Goal: Contribute content: Add original content to the website for others to see

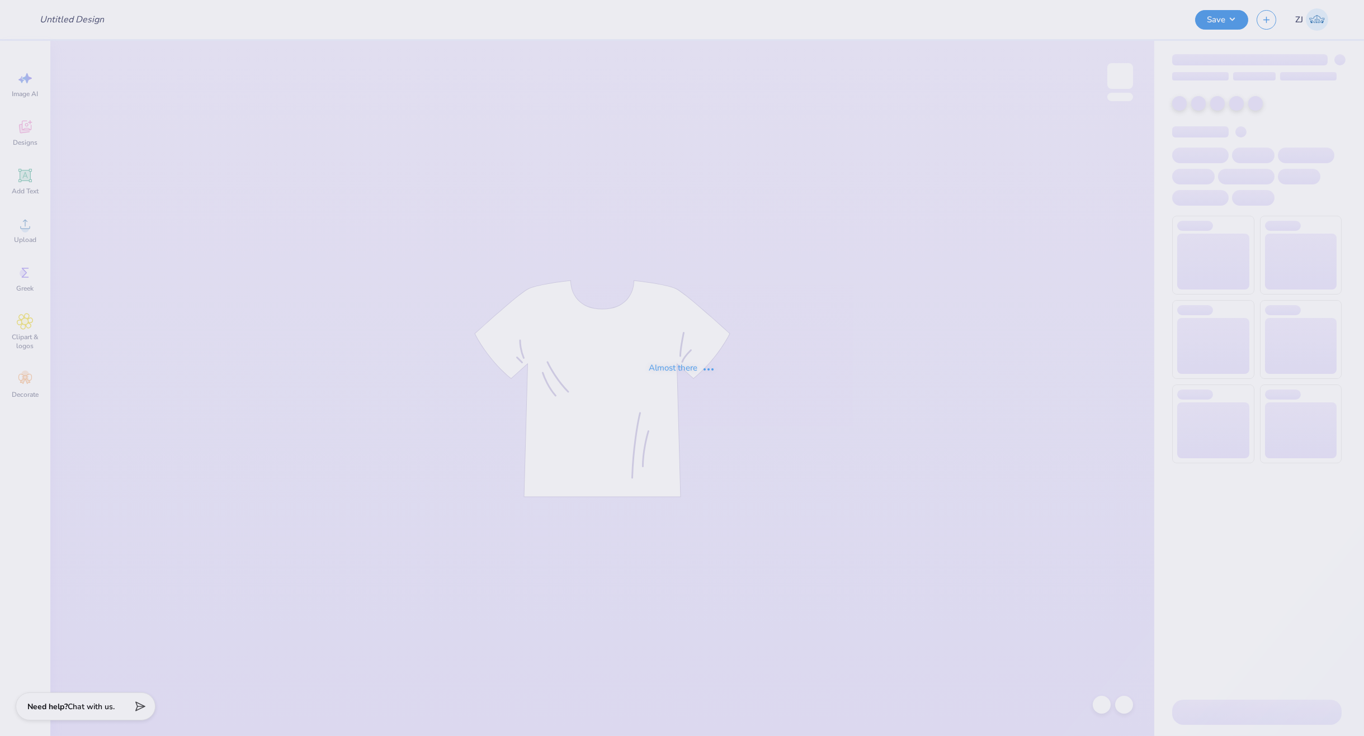
type input "Orchesis Dance Designs"
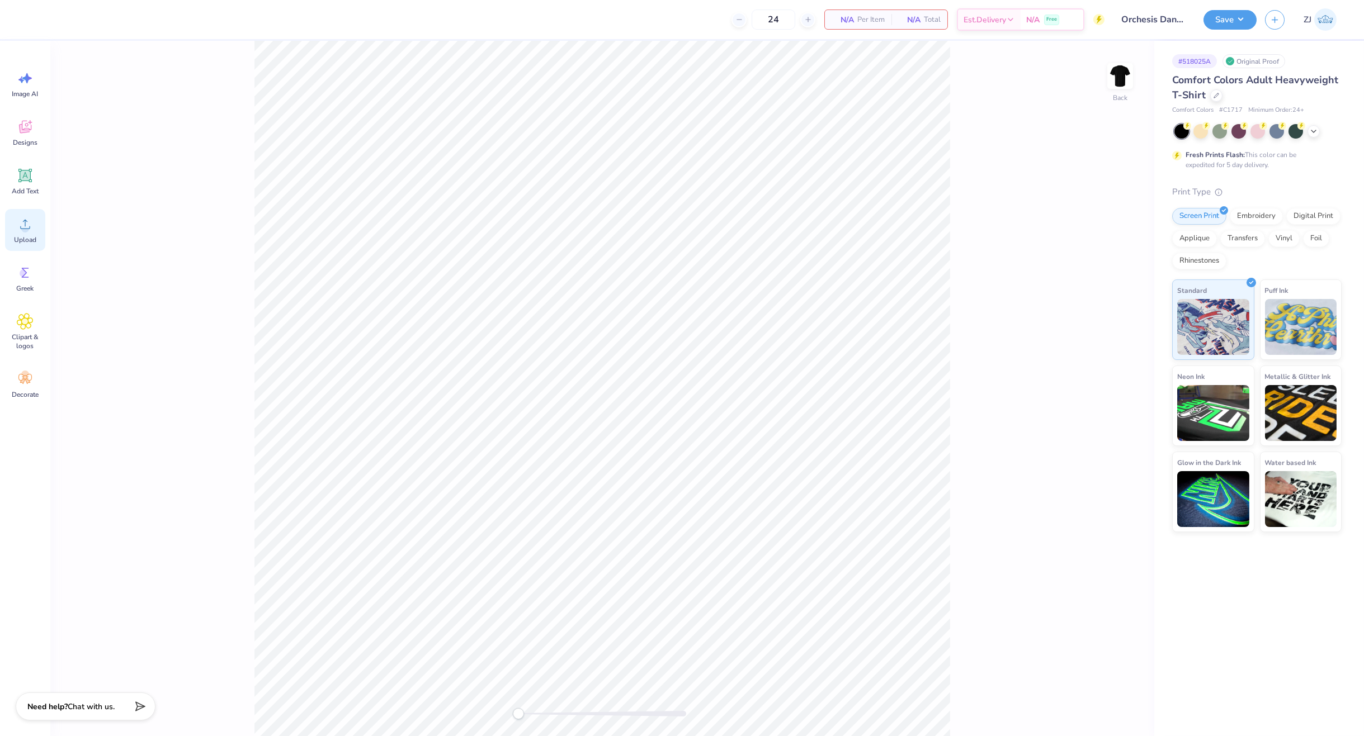
click at [25, 227] on circle at bounding box center [25, 229] width 8 height 8
click at [1119, 328] on div "Back W 14.17 14.17 " H 13.18 13.18 " Y 5.91 5.91 " Center Middle Top Bottom" at bounding box center [602, 389] width 1104 height 696
click at [1111, 342] on input "14.17" at bounding box center [1113, 337] width 40 height 16
type input "12.00"
type input "11.16"
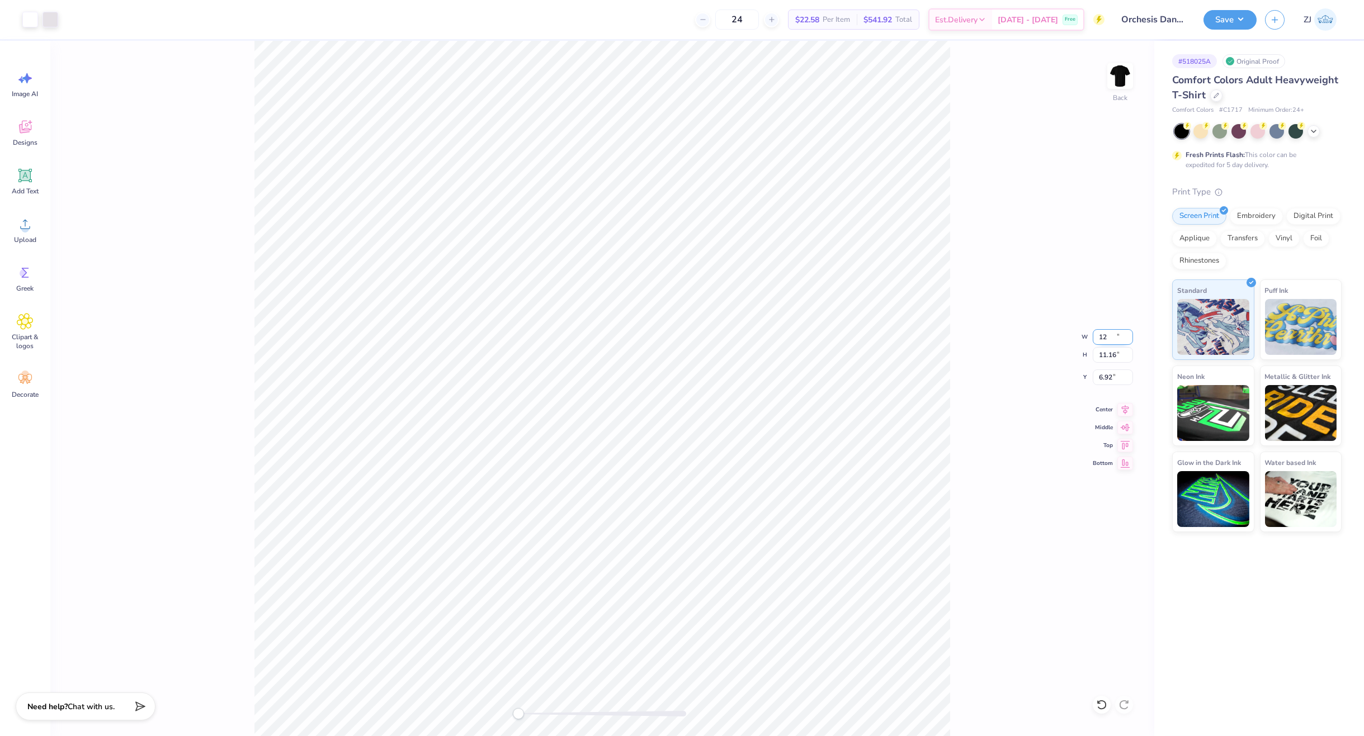
type input "6.92"
click at [1109, 337] on input "12.00" at bounding box center [1113, 337] width 40 height 16
type input "11.00"
type input "10.23"
click at [1107, 379] on input "7.38" at bounding box center [1113, 378] width 40 height 16
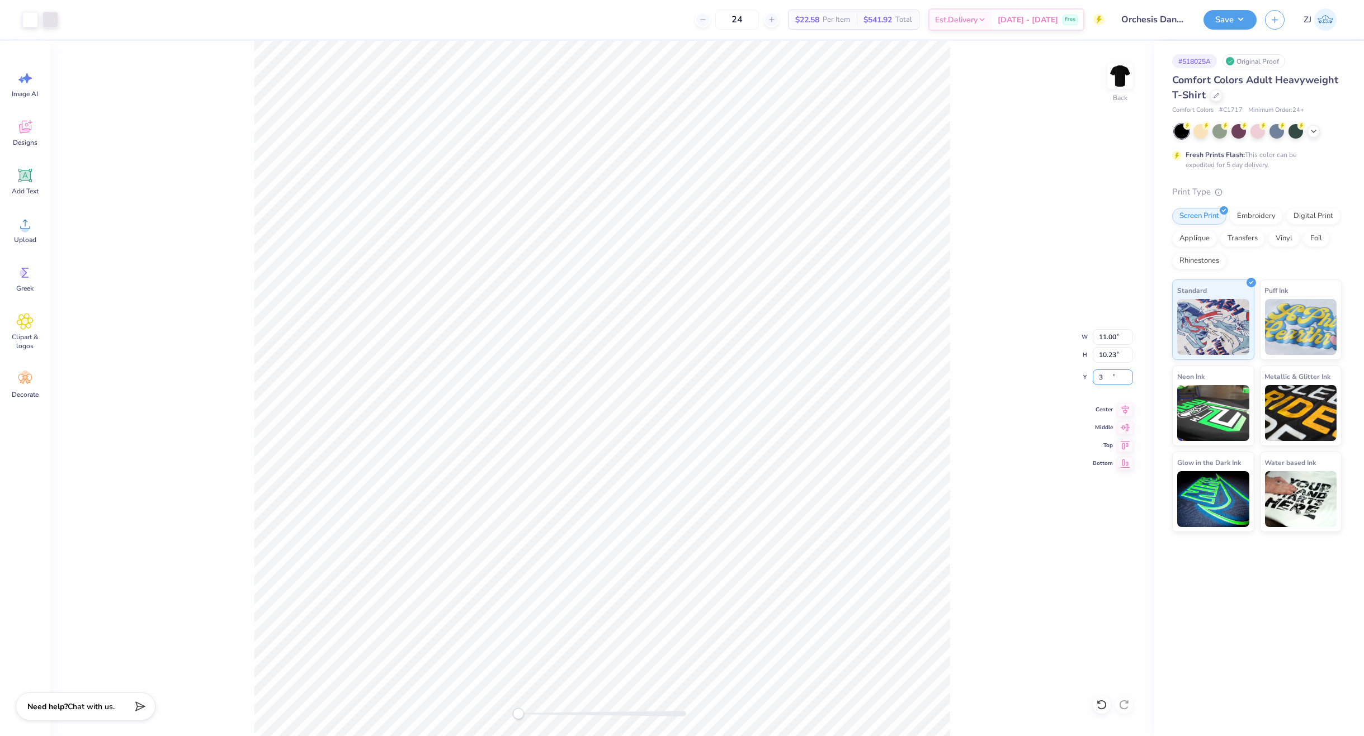
type input "3"
click at [1220, 20] on button "Save" at bounding box center [1229, 18] width 53 height 20
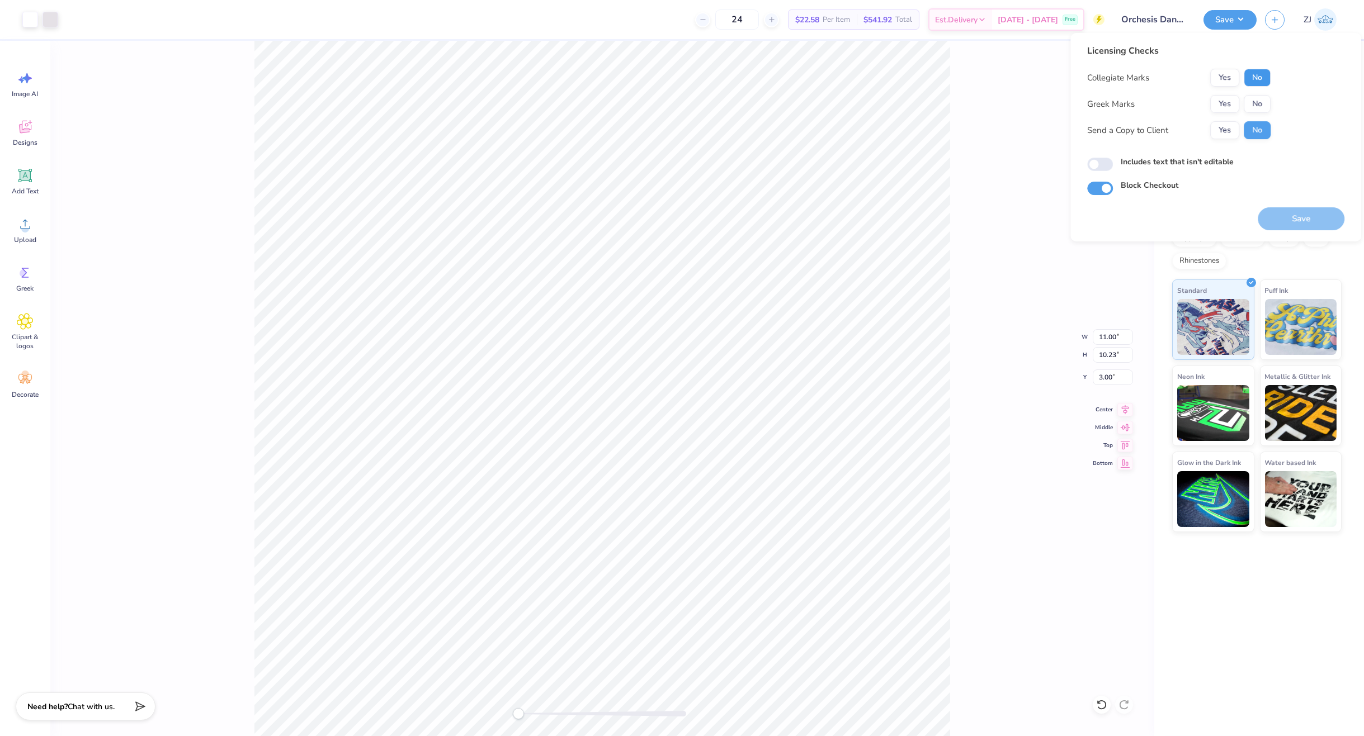
click at [1254, 77] on button "No" at bounding box center [1257, 78] width 27 height 18
click at [1251, 105] on button "No" at bounding box center [1257, 104] width 27 height 18
click at [1217, 131] on button "Yes" at bounding box center [1224, 130] width 29 height 18
click at [1109, 163] on input "Includes text that isn't editable" at bounding box center [1100, 164] width 26 height 13
checkbox input "true"
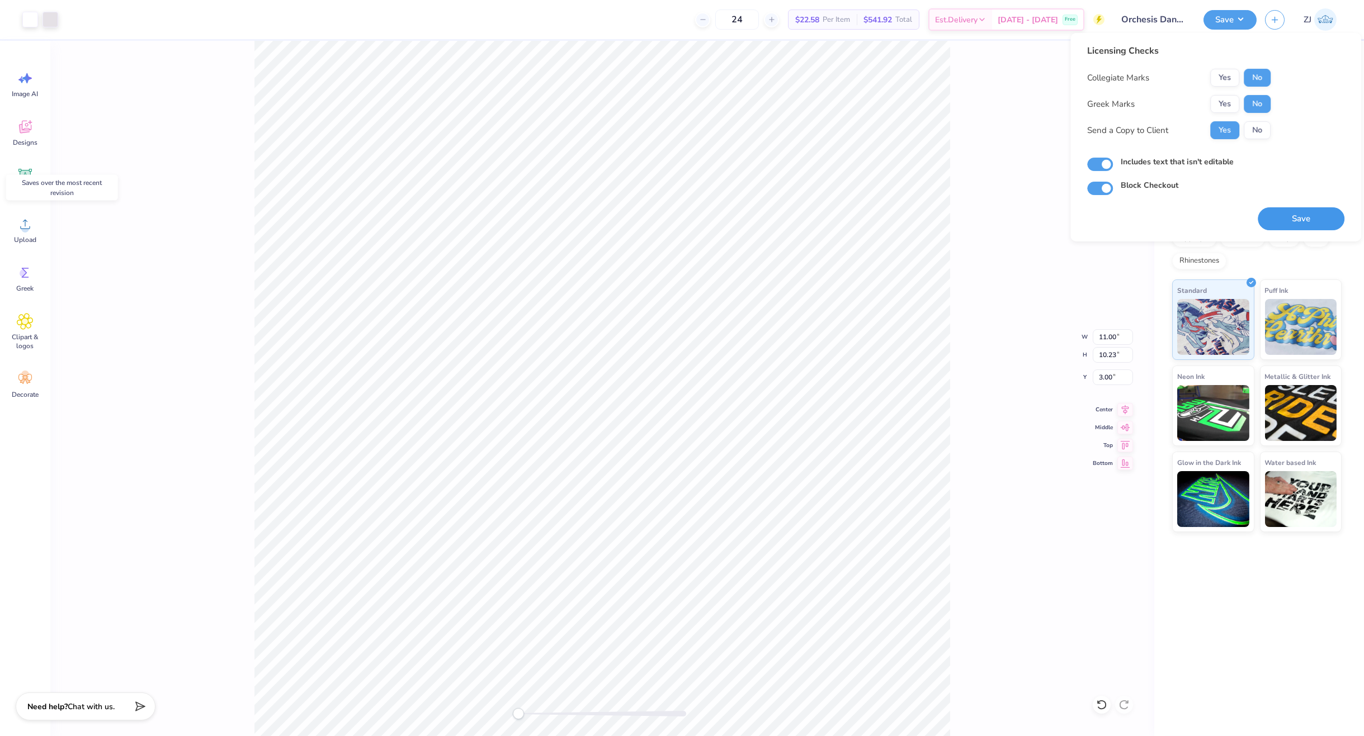
drag, startPoint x: 1323, startPoint y: 216, endPoint x: 1303, endPoint y: 215, distance: 19.6
click at [1322, 216] on button "Save" at bounding box center [1301, 218] width 87 height 23
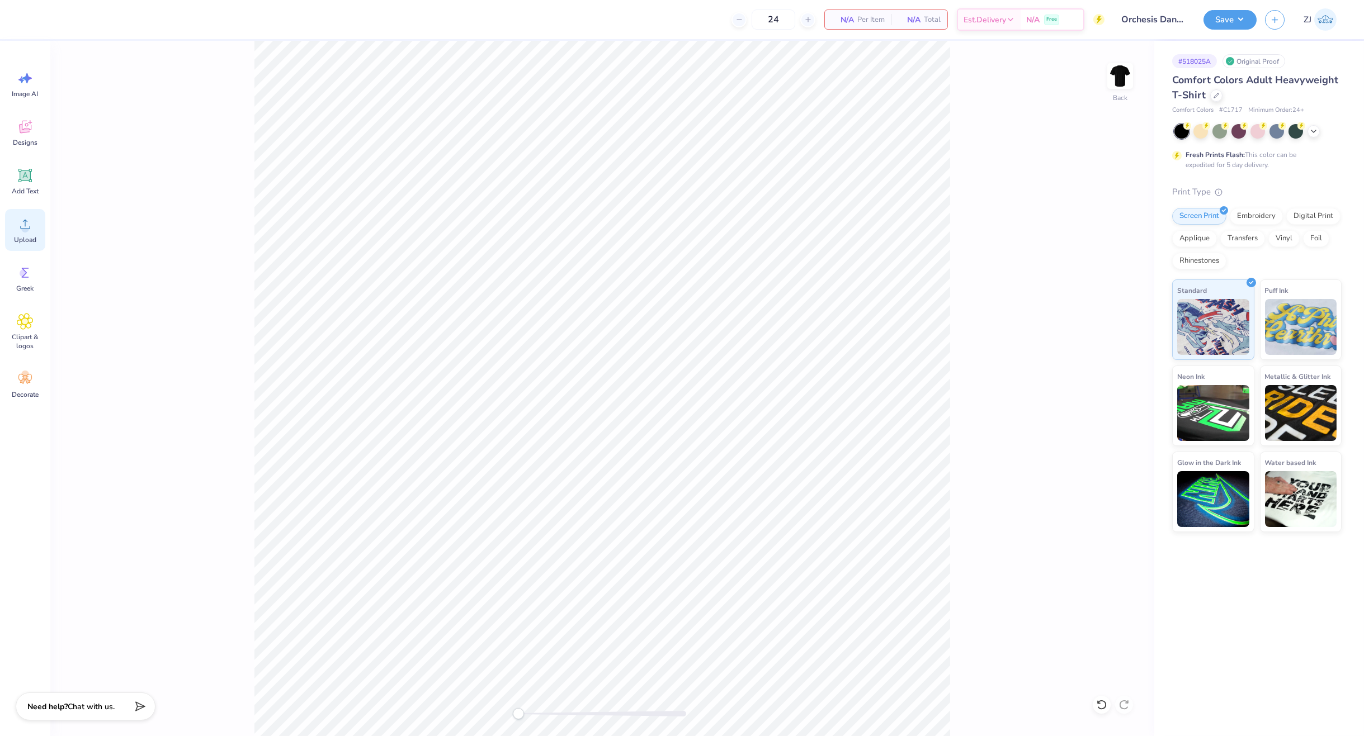
click at [18, 235] on span "Upload" at bounding box center [25, 239] width 22 height 9
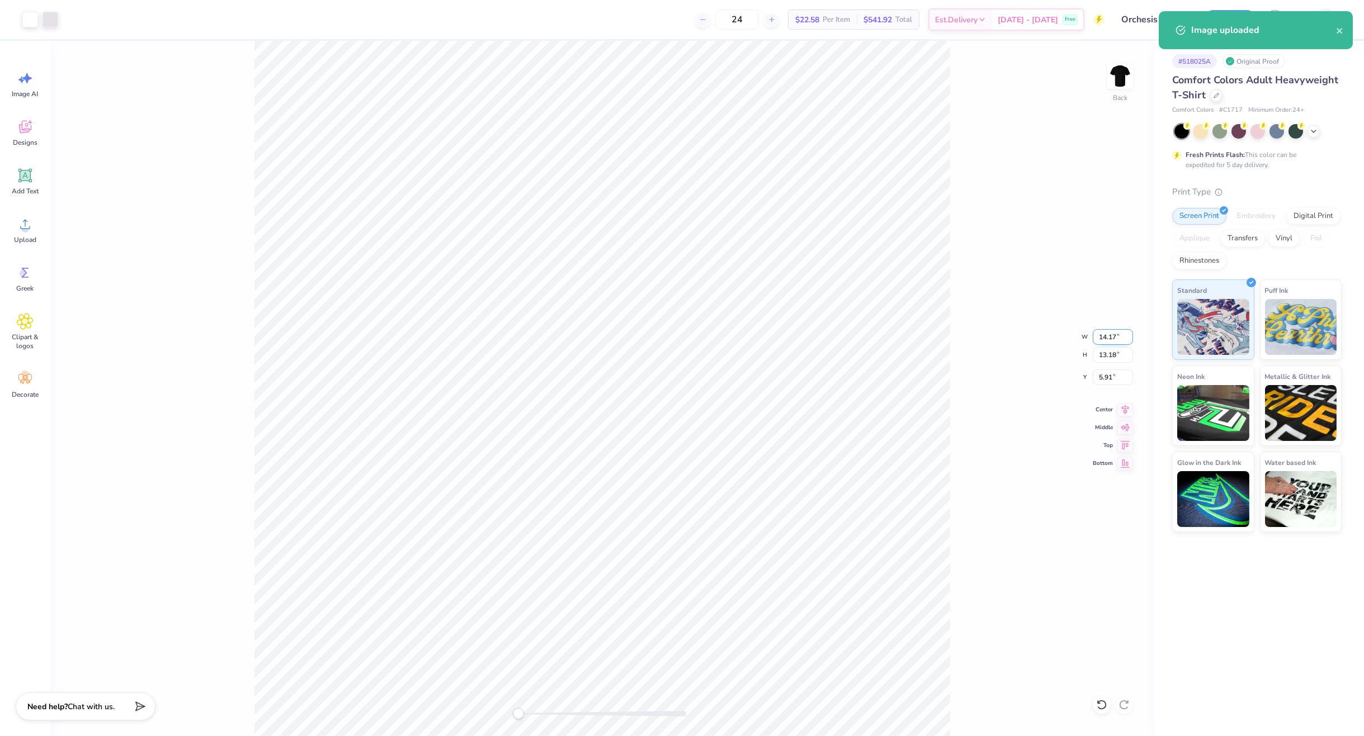
click at [1121, 330] on input "14.17" at bounding box center [1113, 337] width 40 height 16
type input "11.50"
type input "10.70"
type input "7.15"
drag, startPoint x: 1113, startPoint y: 321, endPoint x: 1117, endPoint y: 336, distance: 15.1
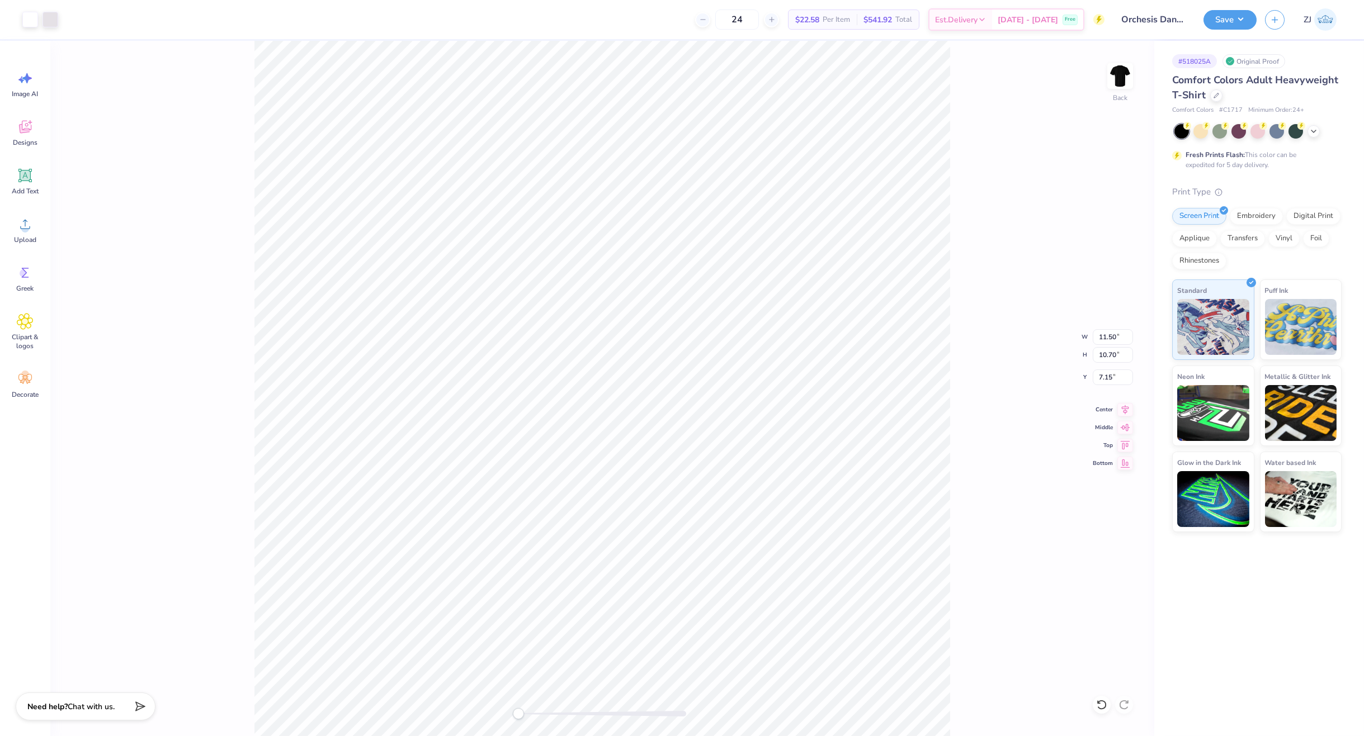
click at [1113, 325] on div "Back W 11.50 11.50 " H 10.70 10.70 " Y 7.15 7.15 " Center Middle Top Bottom" at bounding box center [602, 389] width 1104 height 696
click at [1117, 336] on div "Back W 11.50 H 10.70 Y 7.15 Center Middle Top Bottom" at bounding box center [602, 389] width 1104 height 696
click at [1092, 334] on div "Back W 11.50 11.50 " H 10.70 10.70 " Y 7.15 7.15 " Center Middle Top Bottom" at bounding box center [602, 389] width 1104 height 696
click at [1102, 337] on input "11.50" at bounding box center [1113, 337] width 40 height 16
type input "11.00"
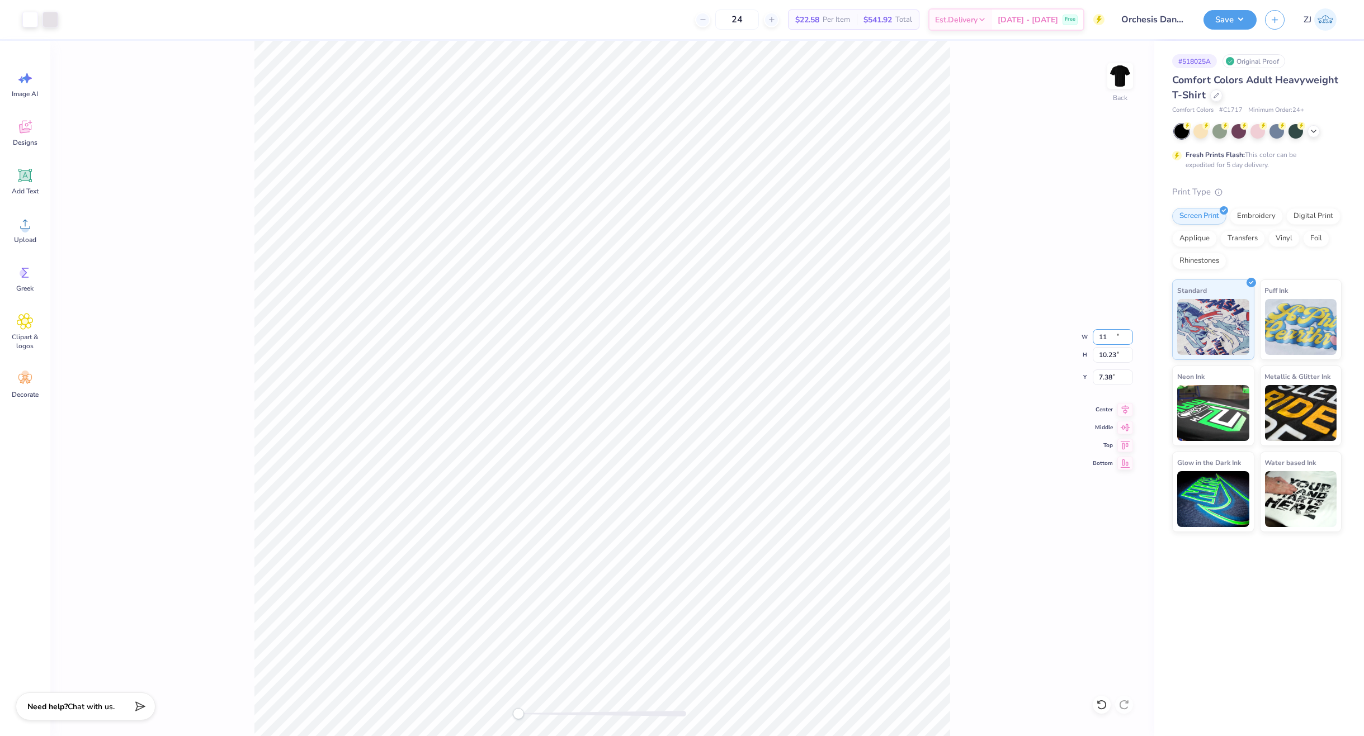
type input "10.23"
click at [1119, 374] on input "7.38" at bounding box center [1113, 378] width 40 height 16
type input "3"
click at [53, 19] on div at bounding box center [50, 19] width 16 height 16
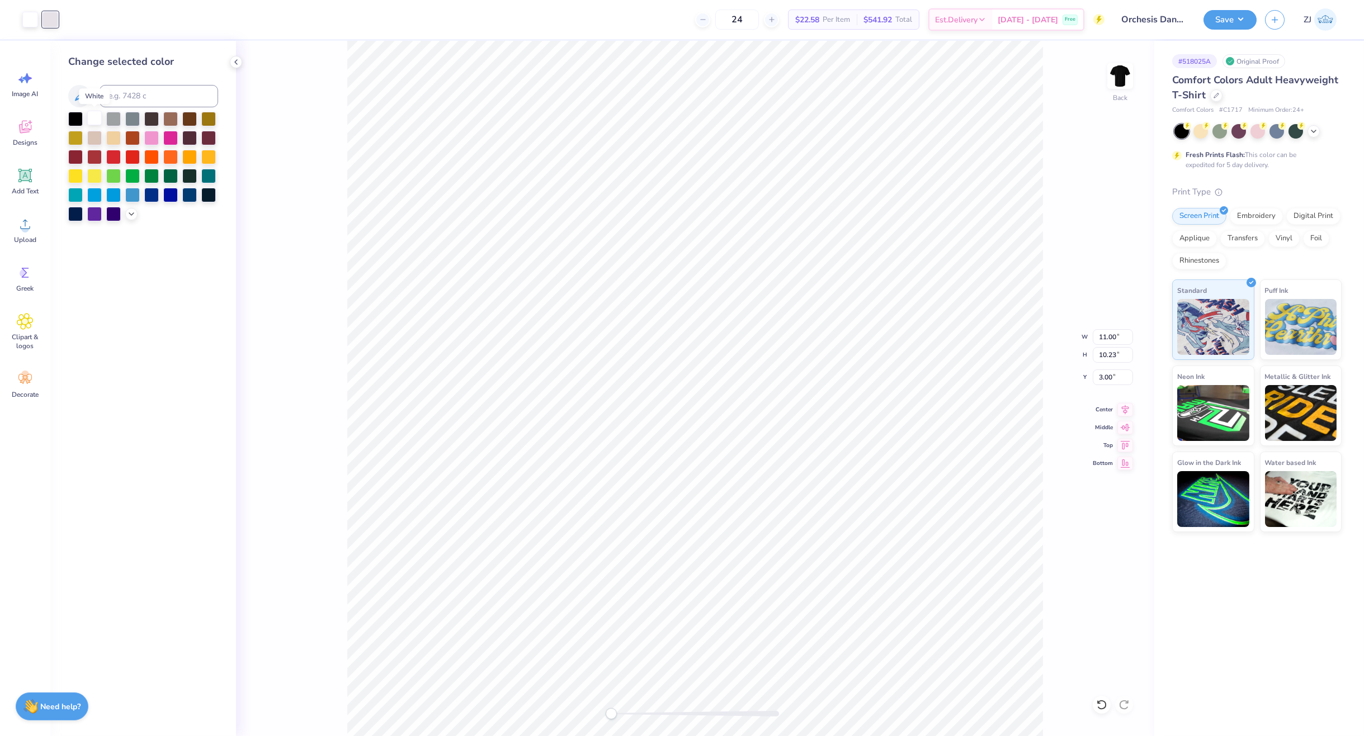
click at [97, 120] on div at bounding box center [94, 118] width 15 height 15
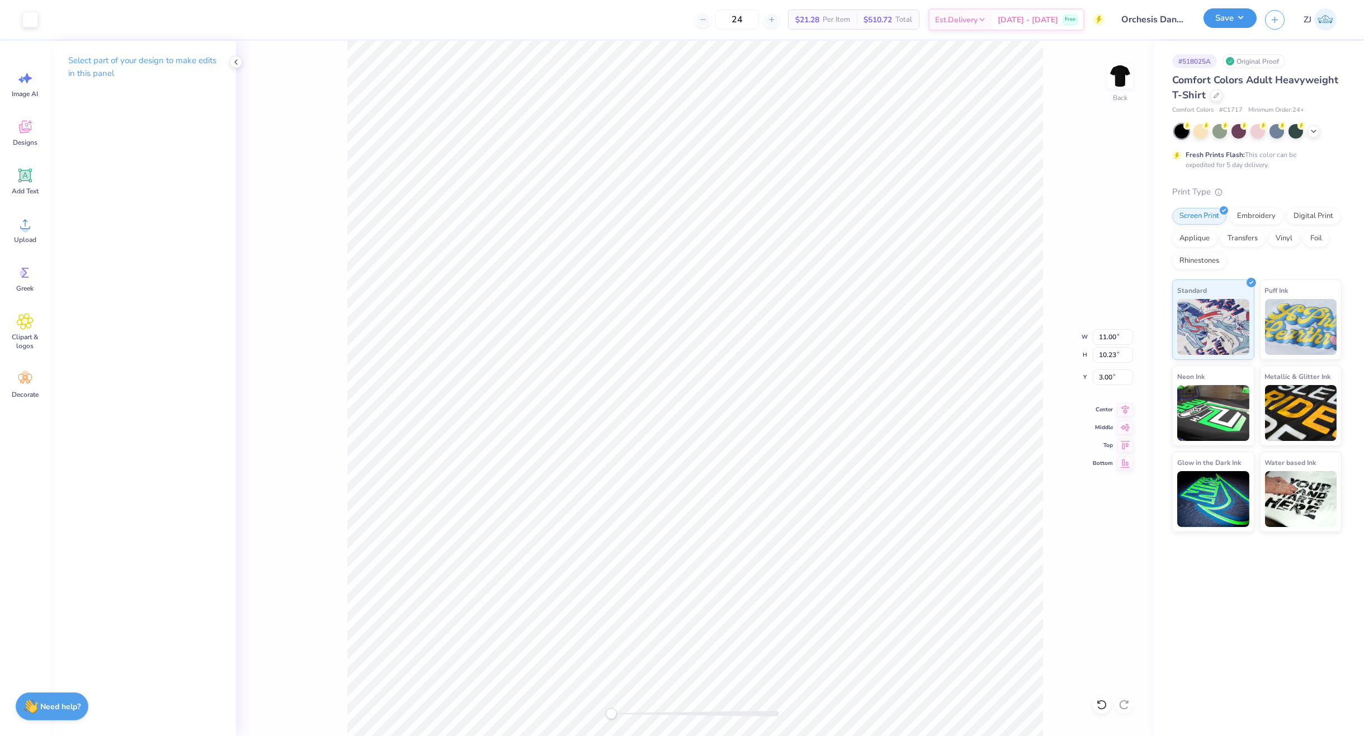
click at [1240, 20] on button "Save" at bounding box center [1229, 18] width 53 height 20
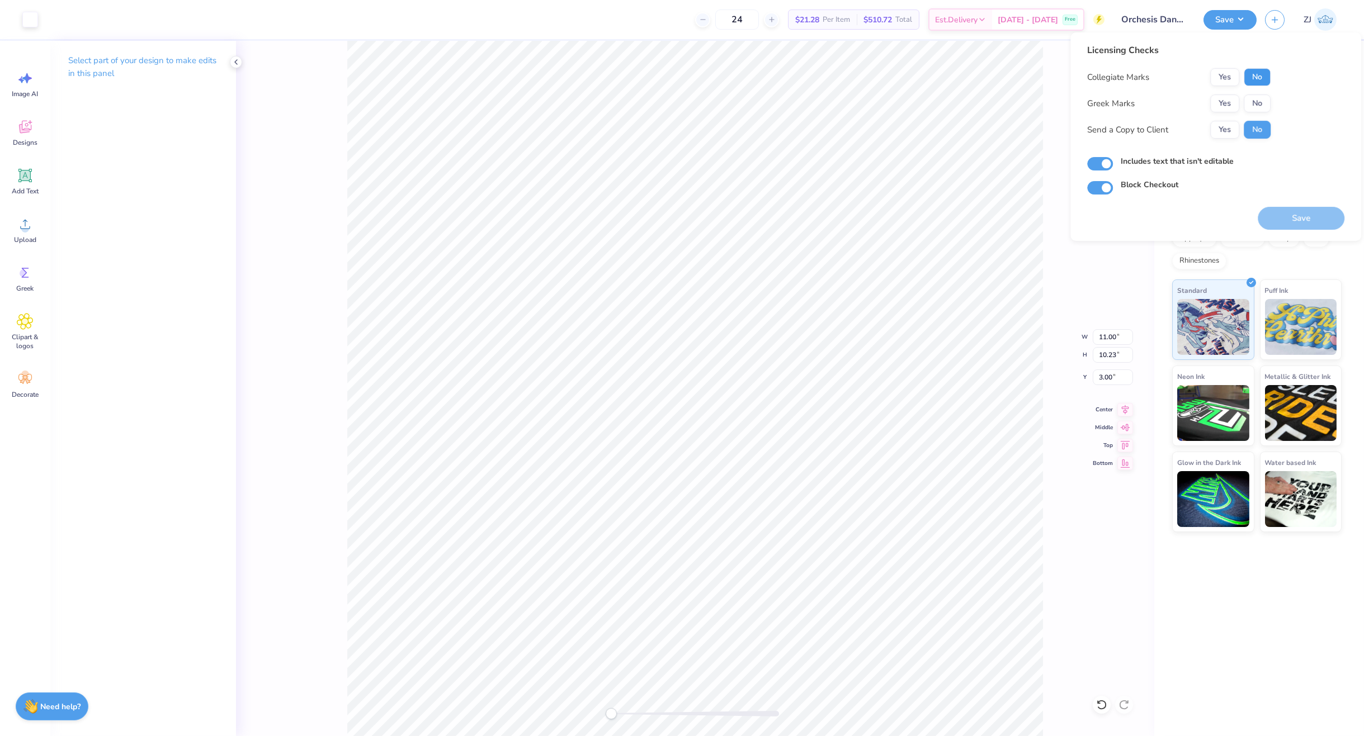
click at [1258, 73] on button "No" at bounding box center [1257, 77] width 27 height 18
click at [1256, 100] on button "No" at bounding box center [1257, 104] width 27 height 18
click at [1229, 134] on button "Yes" at bounding box center [1224, 130] width 29 height 18
click at [1284, 209] on button "Save" at bounding box center [1301, 218] width 87 height 23
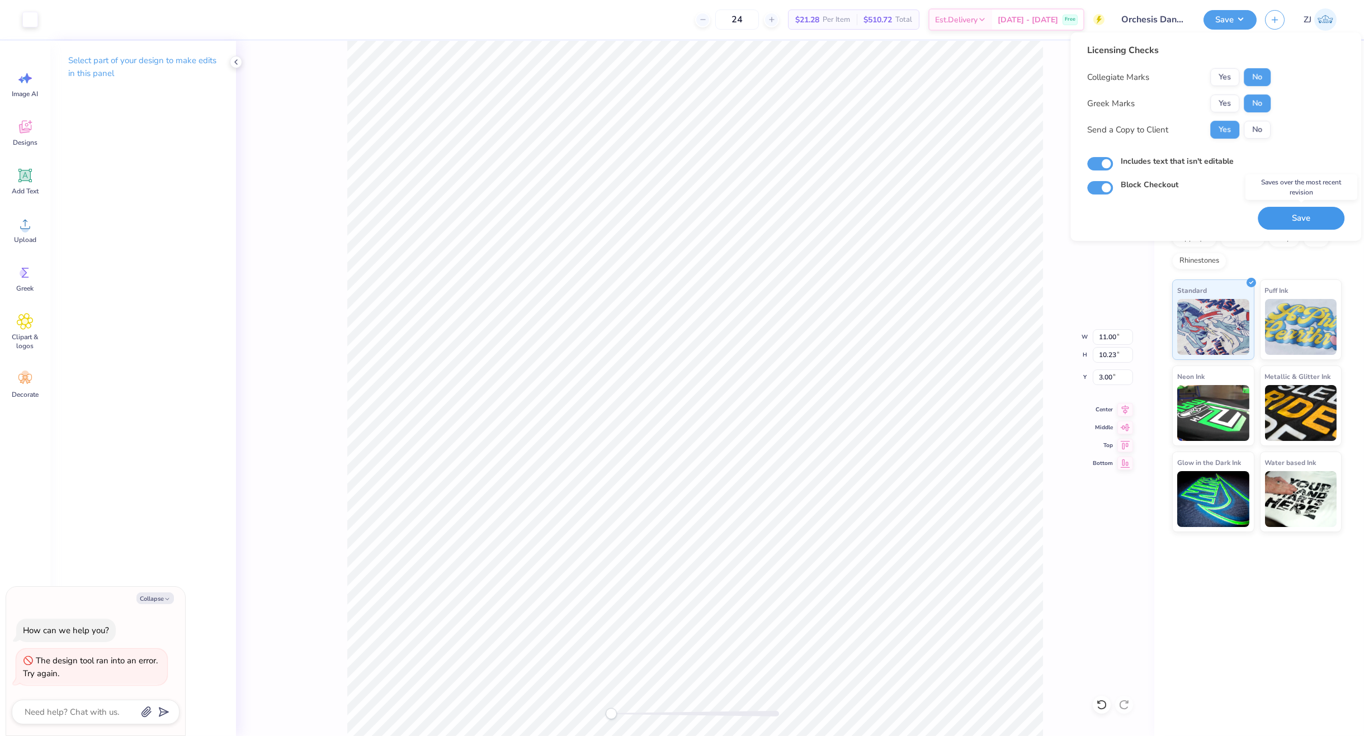
click at [1292, 216] on button "Save" at bounding box center [1301, 218] width 87 height 23
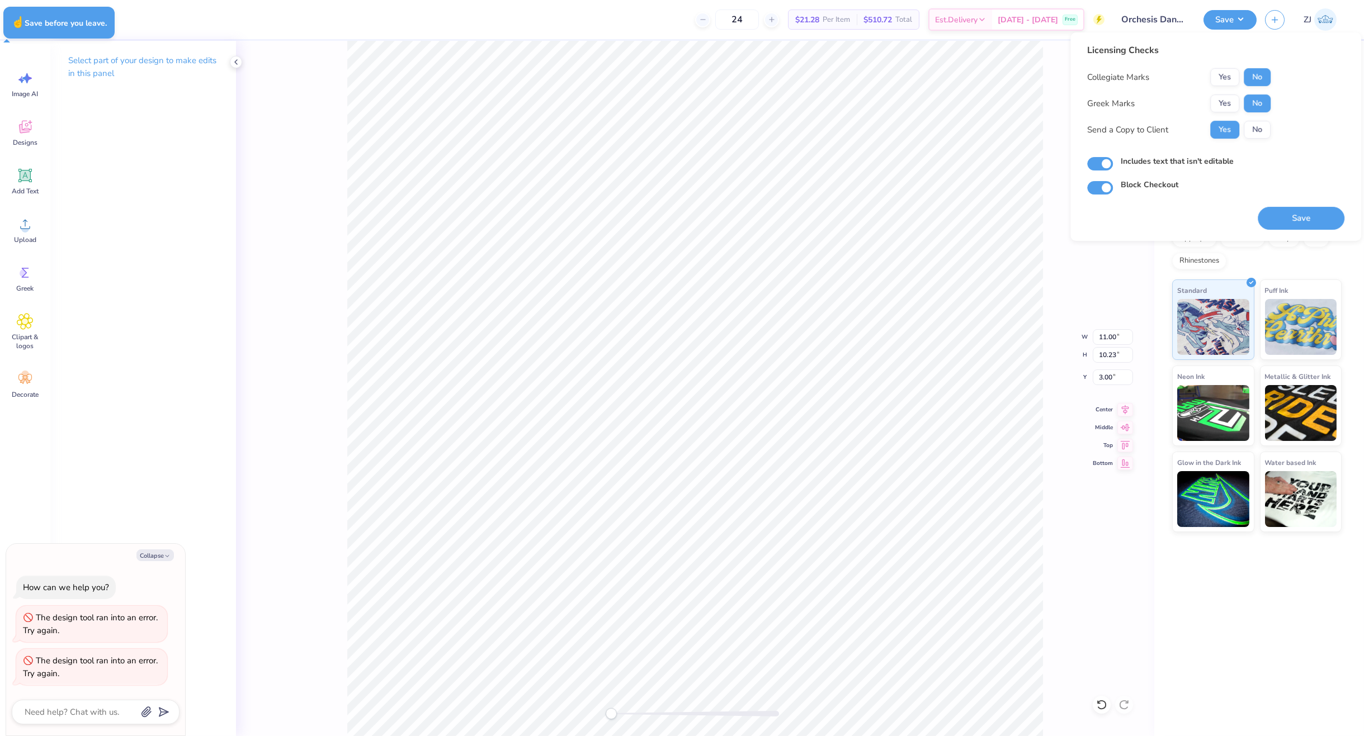
type textarea "x"
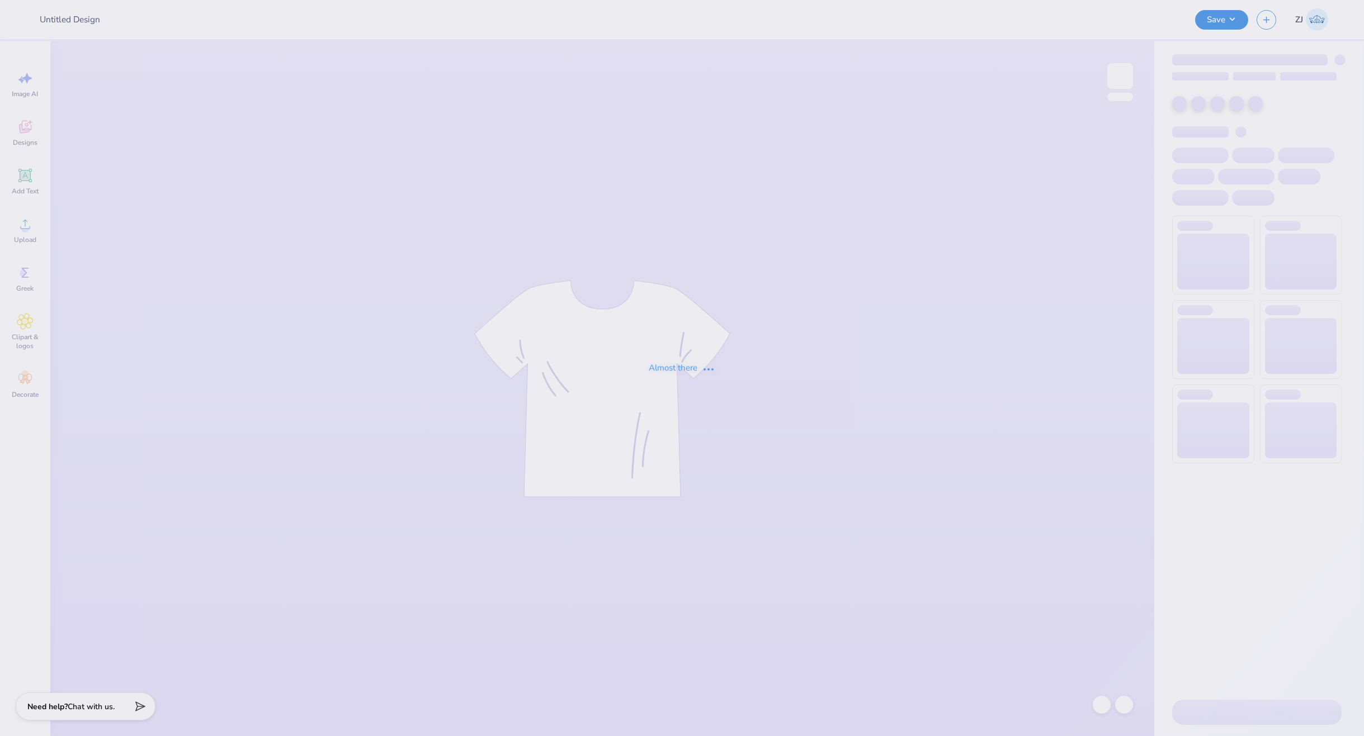
type input "Orchesis Dance Designs"
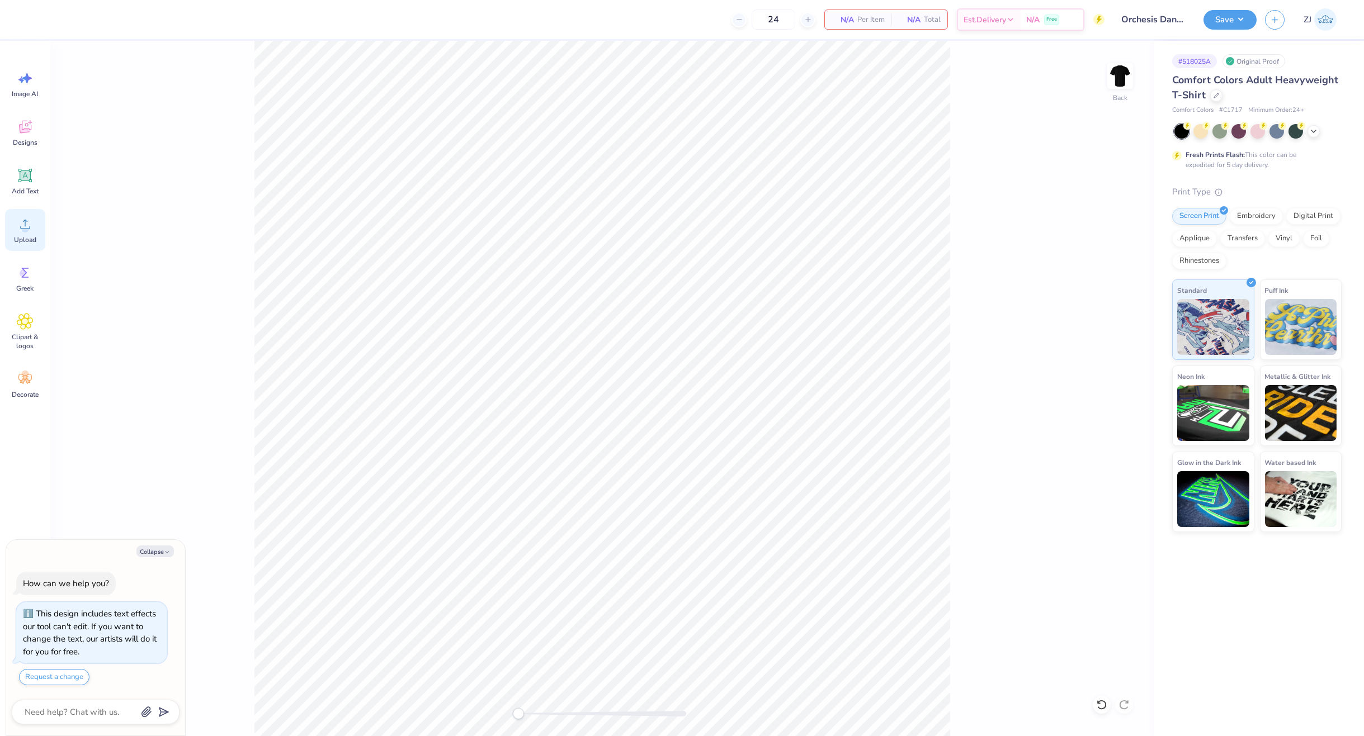
click at [30, 222] on icon at bounding box center [25, 224] width 17 height 17
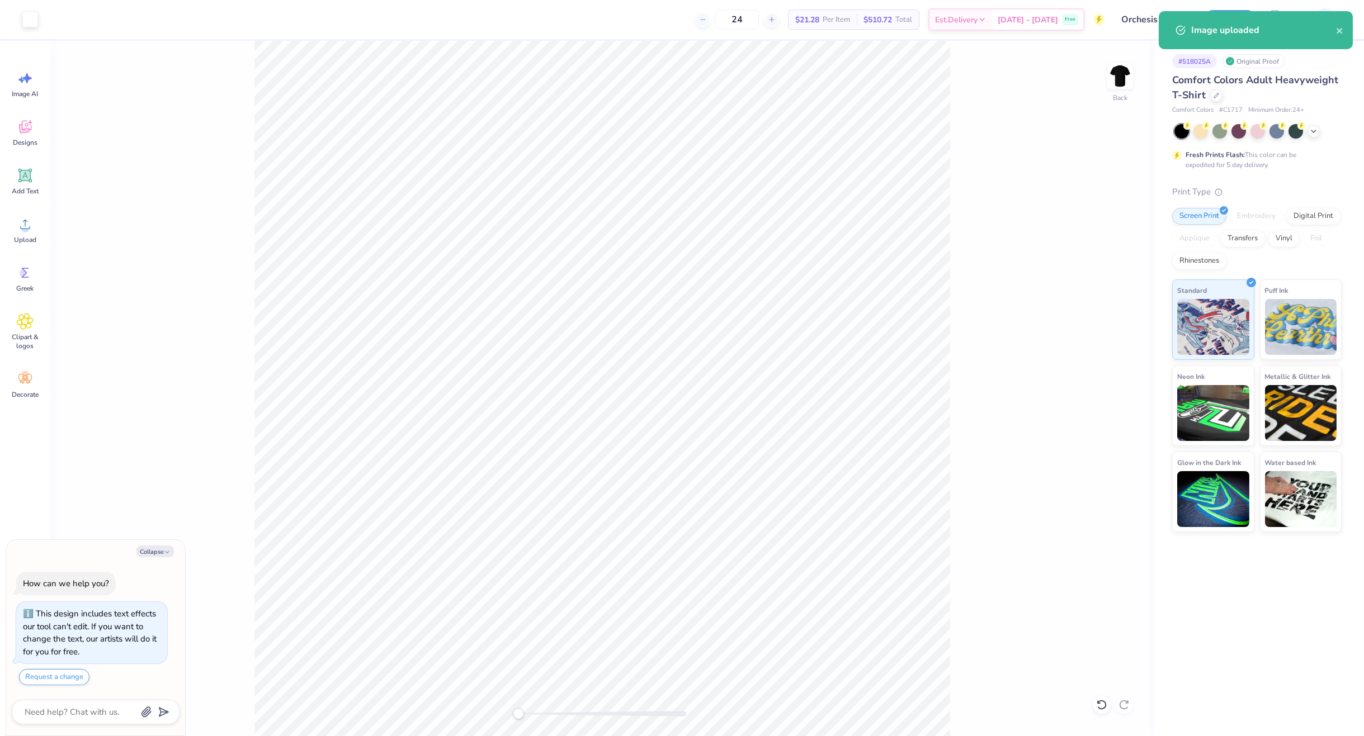
type textarea "x"
click at [1120, 342] on input "14.17" at bounding box center [1113, 337] width 40 height 16
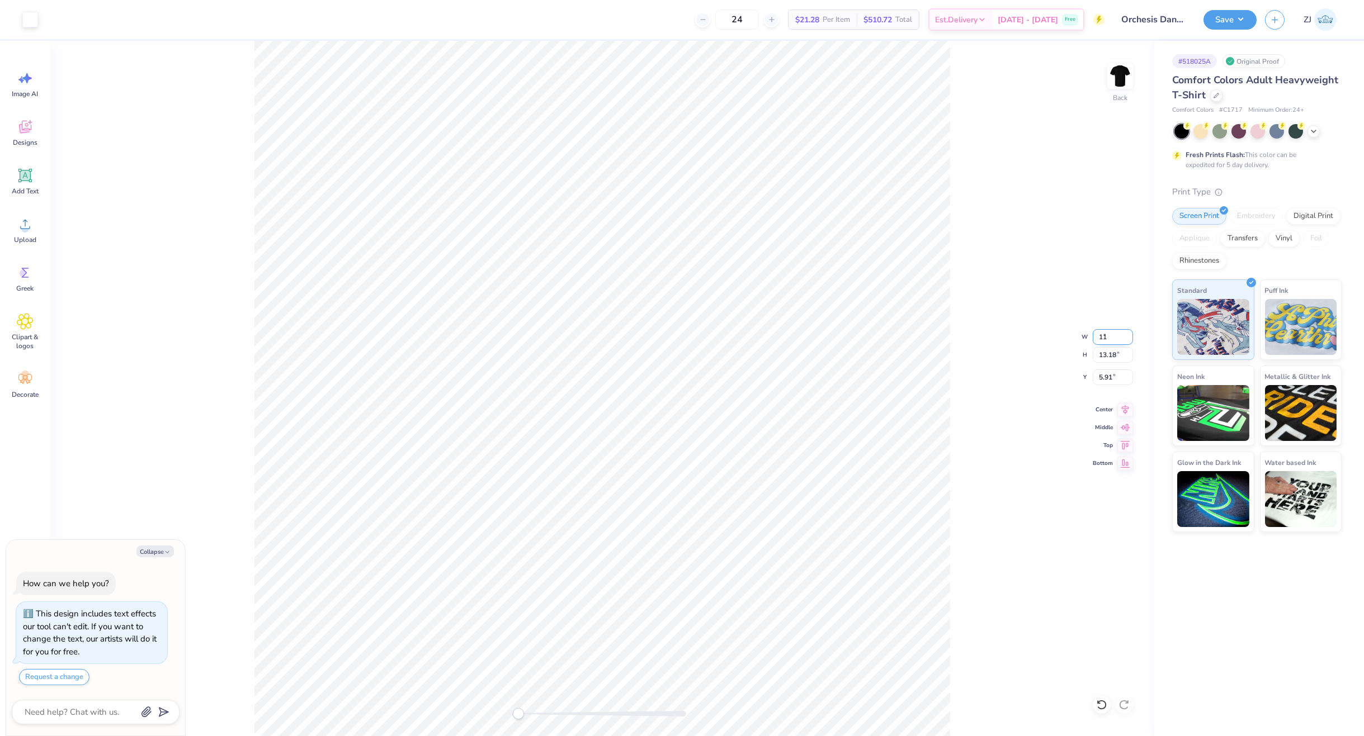
type input "11"
type textarea "x"
type input "11.00"
type input "10.23"
click at [1111, 378] on input "7.38" at bounding box center [1113, 378] width 40 height 16
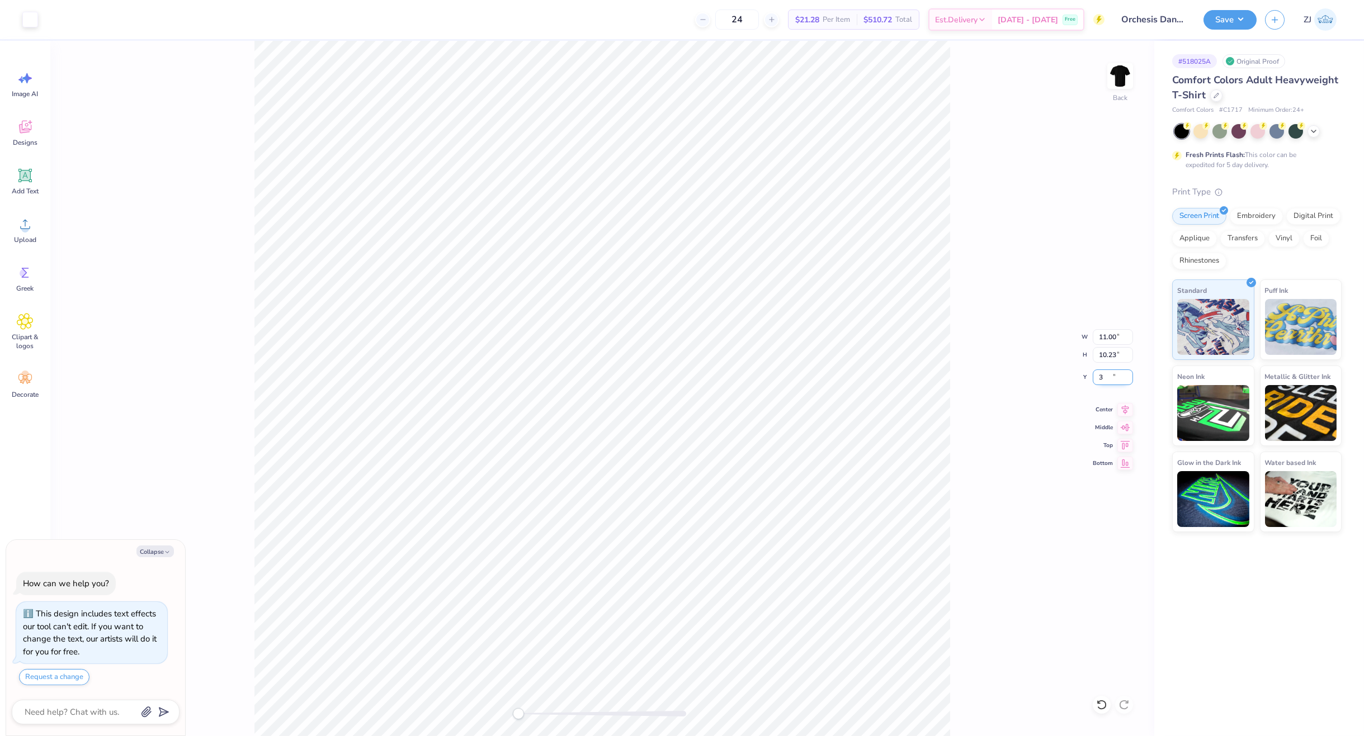
type input "3"
click at [1243, 18] on button "Save" at bounding box center [1229, 18] width 53 height 20
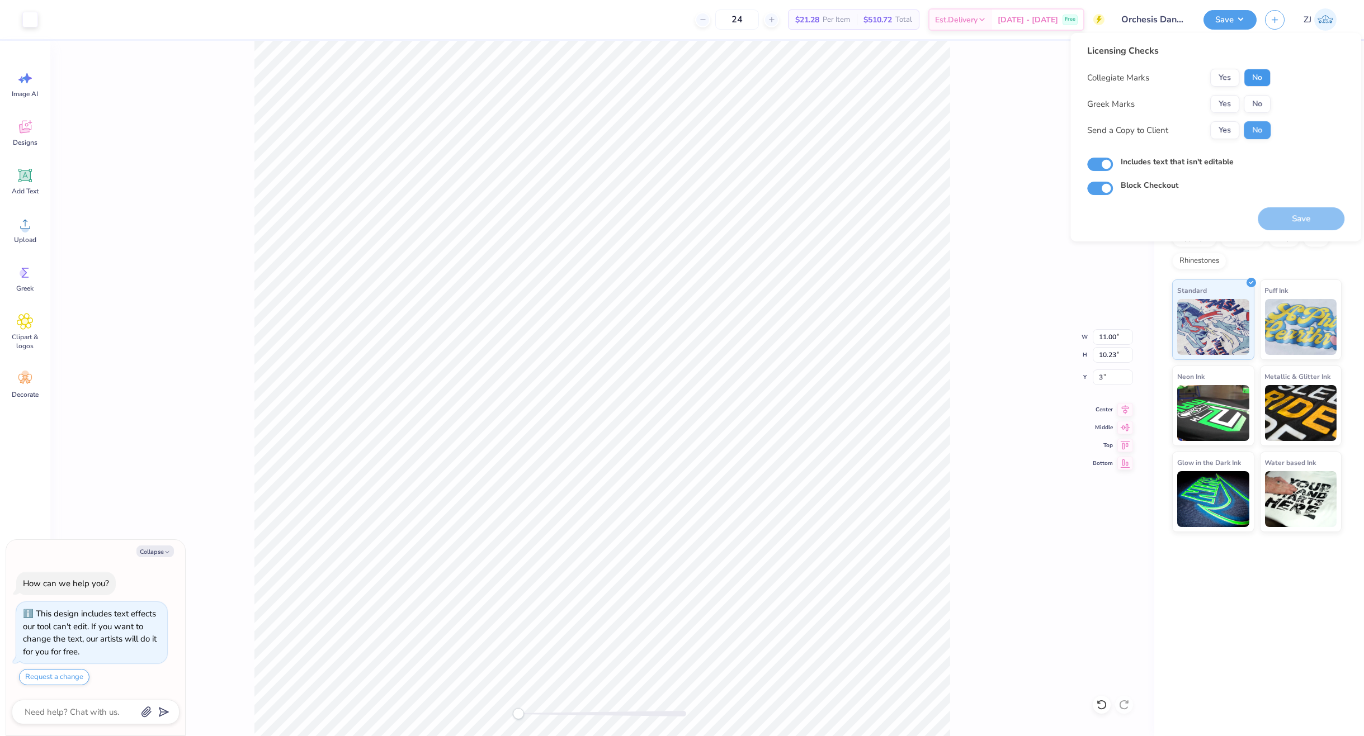
click at [1264, 70] on button "No" at bounding box center [1257, 78] width 27 height 18
click at [1261, 98] on button "No" at bounding box center [1257, 104] width 27 height 18
click at [1226, 122] on button "Yes" at bounding box center [1224, 130] width 29 height 18
click at [1282, 209] on button "Save" at bounding box center [1301, 218] width 87 height 23
type textarea "x"
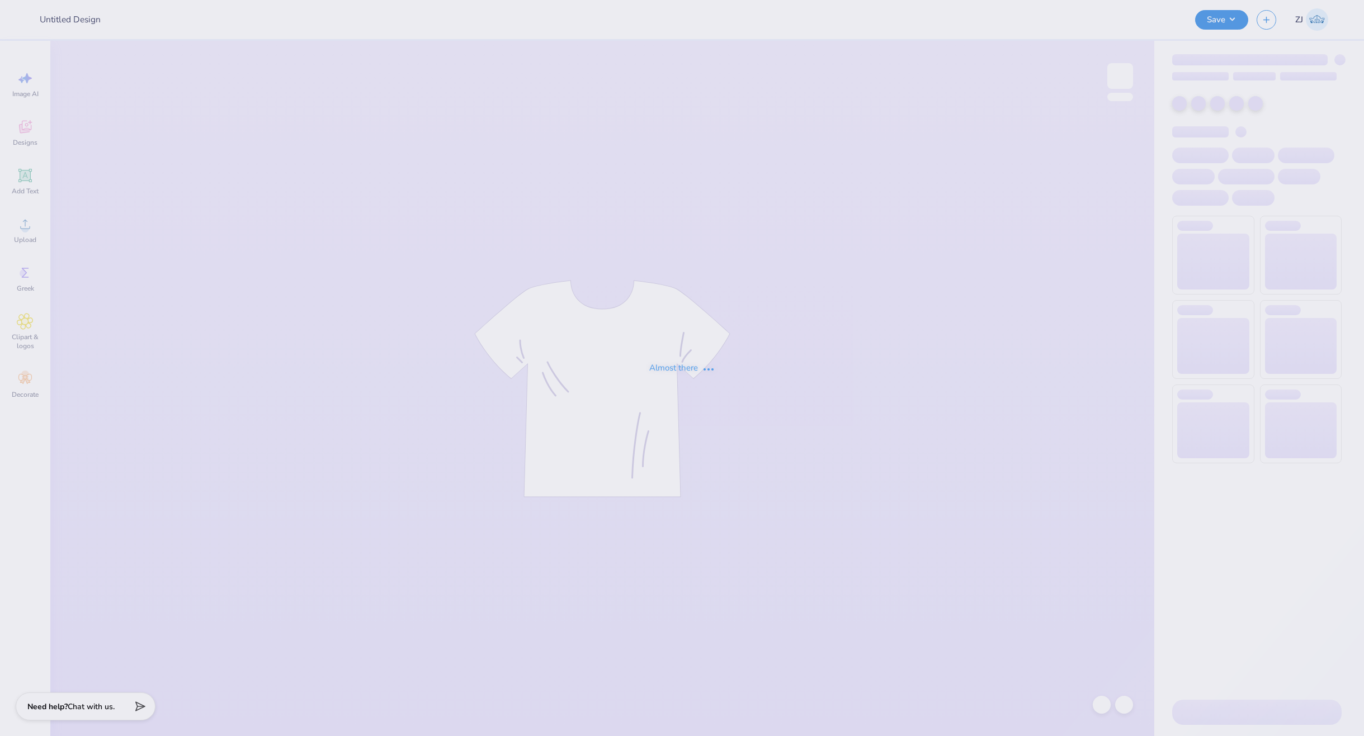
type input "Tri Sig - Hoodie Drop"
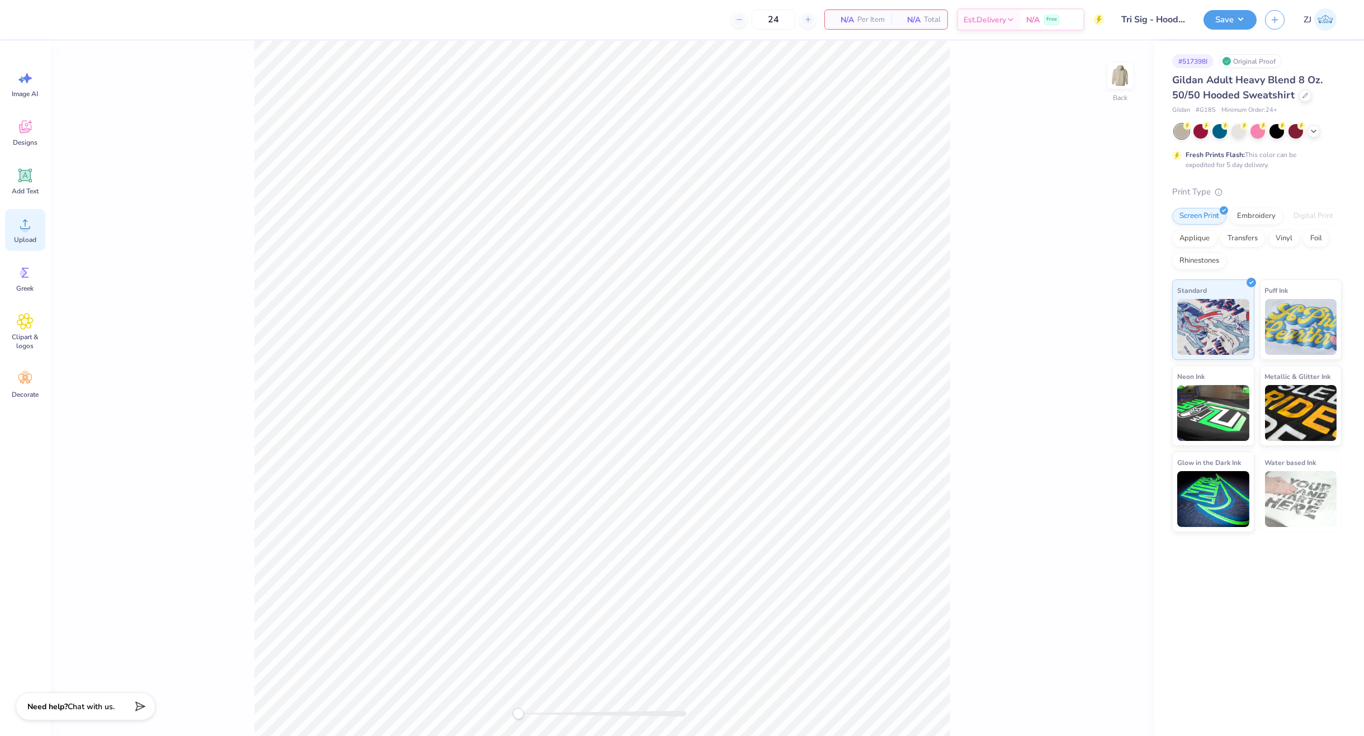
click at [17, 232] on icon at bounding box center [25, 224] width 17 height 17
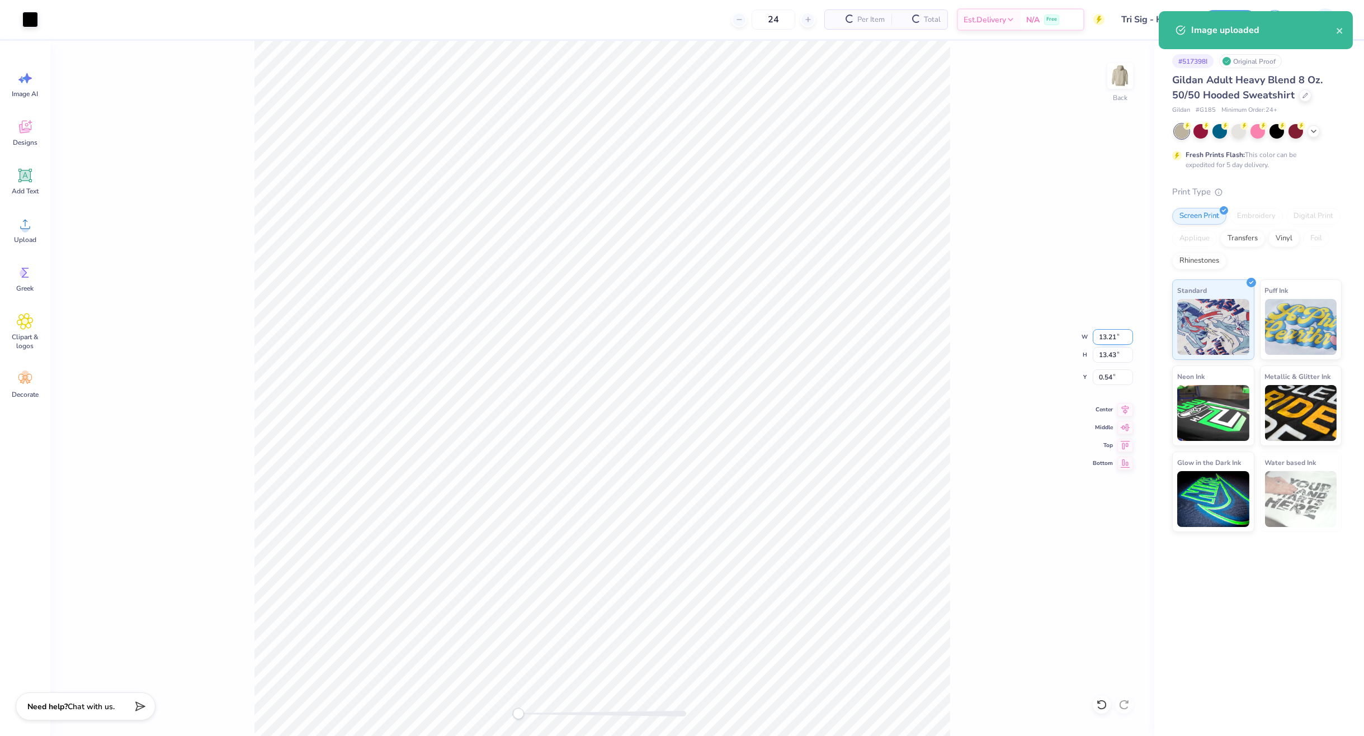
click at [1107, 333] on input "13.21" at bounding box center [1113, 337] width 40 height 16
type input "3.50"
type input "3.56"
type input "5.47"
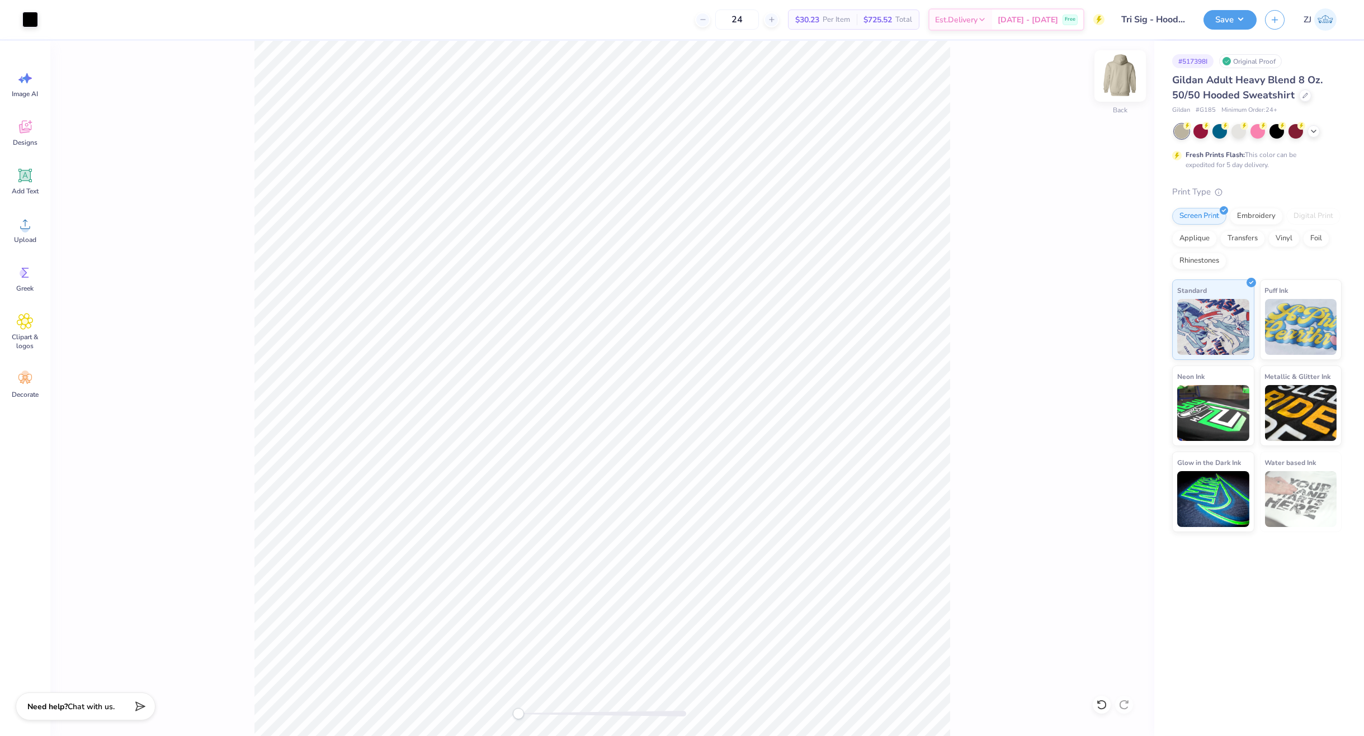
click at [1109, 80] on img at bounding box center [1120, 76] width 45 height 45
click at [37, 240] on div "Upload" at bounding box center [25, 230] width 40 height 42
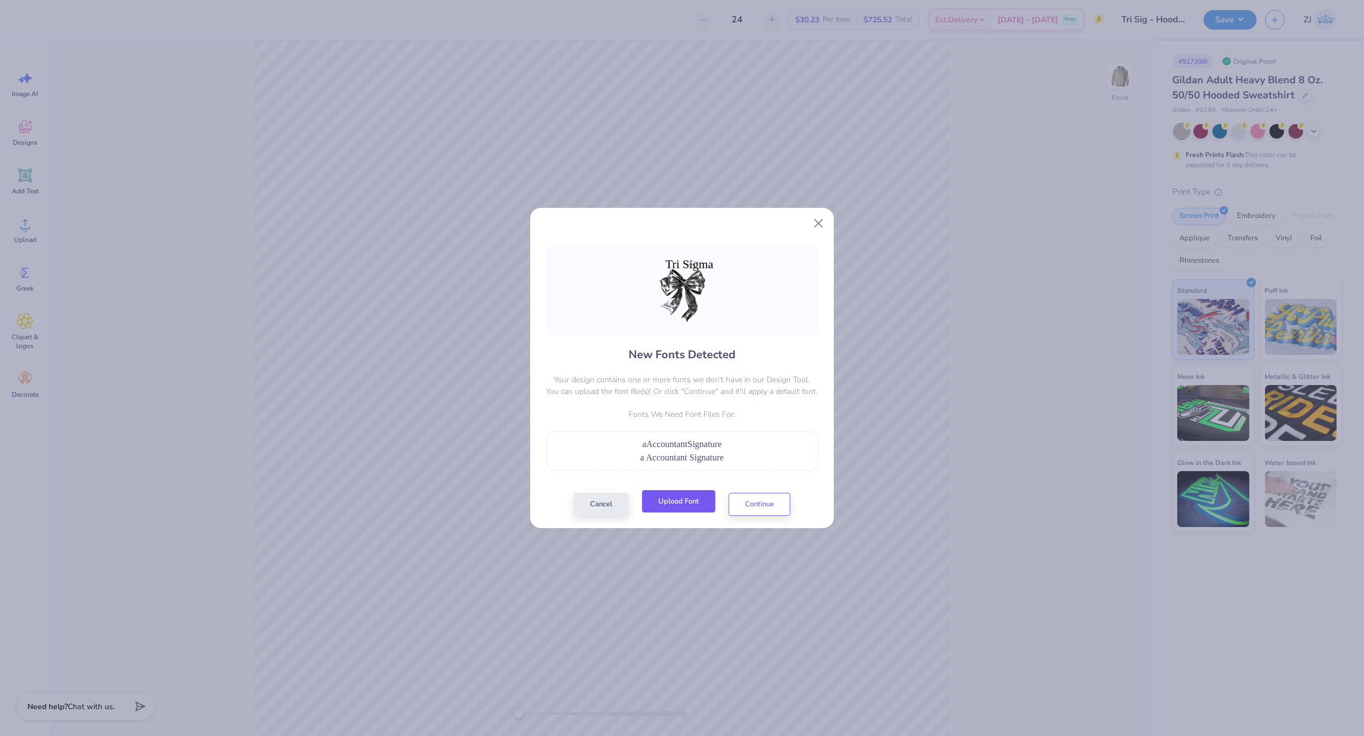
click at [685, 498] on button "Upload Font" at bounding box center [678, 501] width 73 height 23
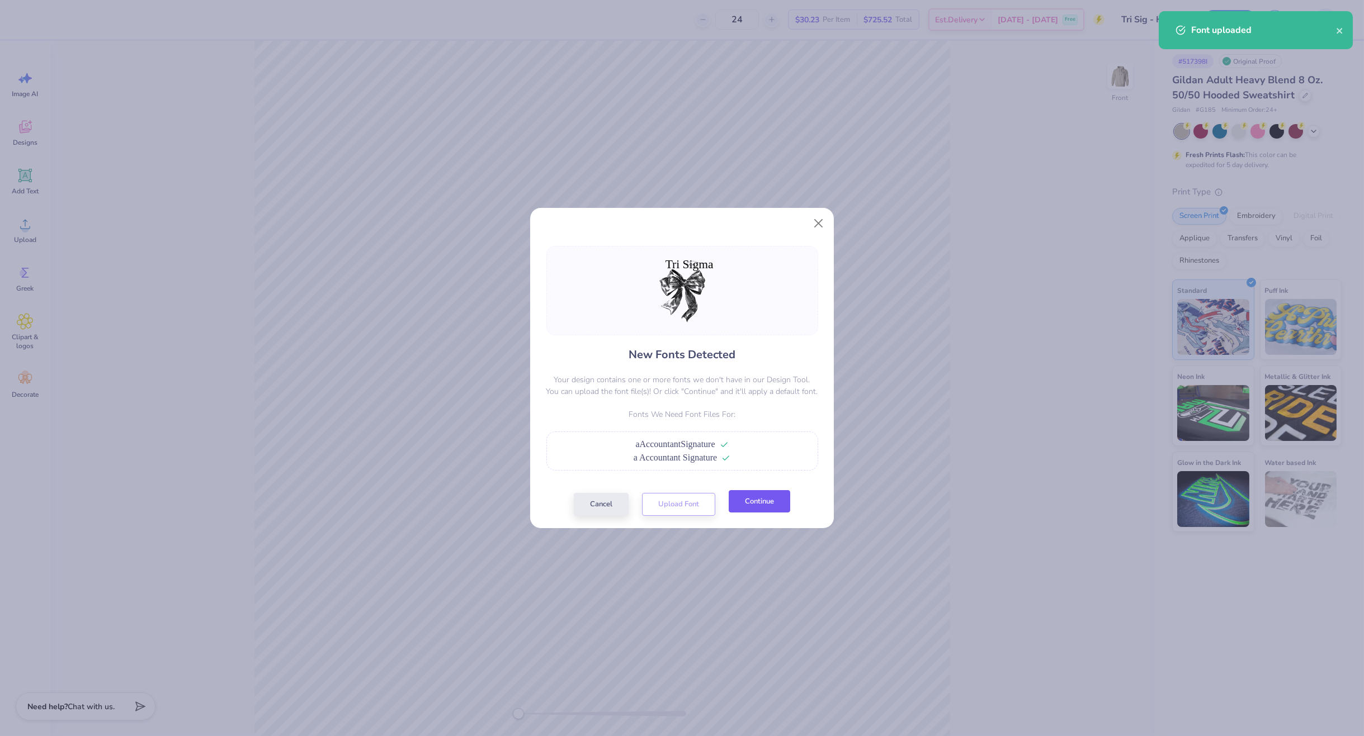
click at [760, 508] on button "Continue" at bounding box center [760, 501] width 62 height 23
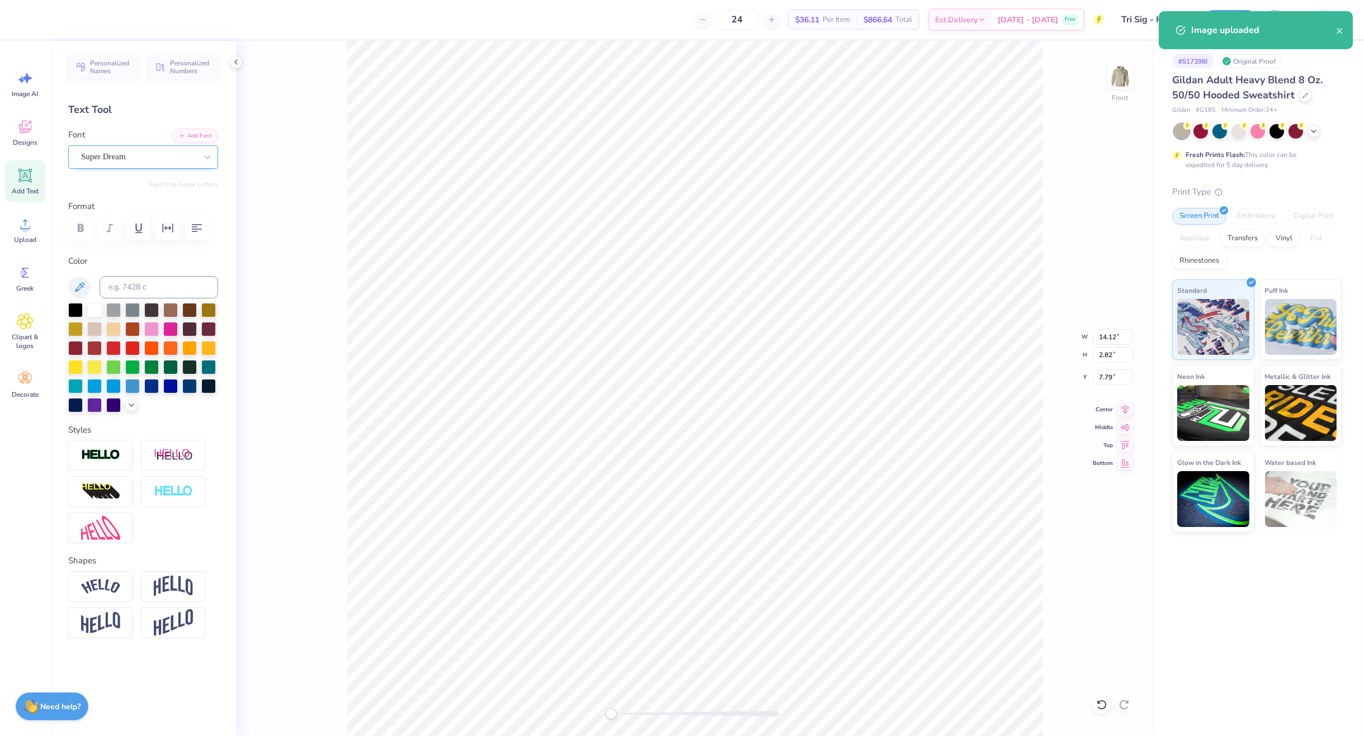
click at [108, 157] on div "Super Dream" at bounding box center [138, 156] width 117 height 17
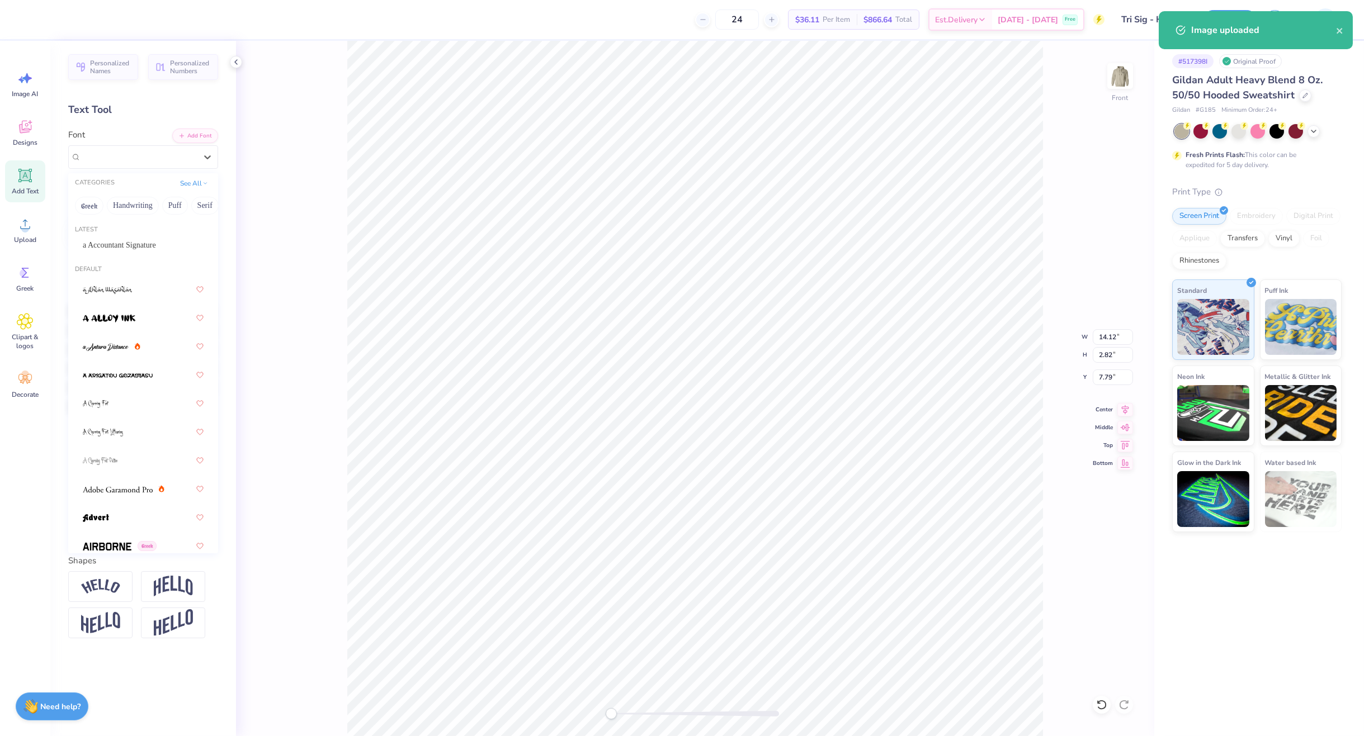
click at [106, 242] on span "a Accountant Signature" at bounding box center [119, 245] width 73 height 12
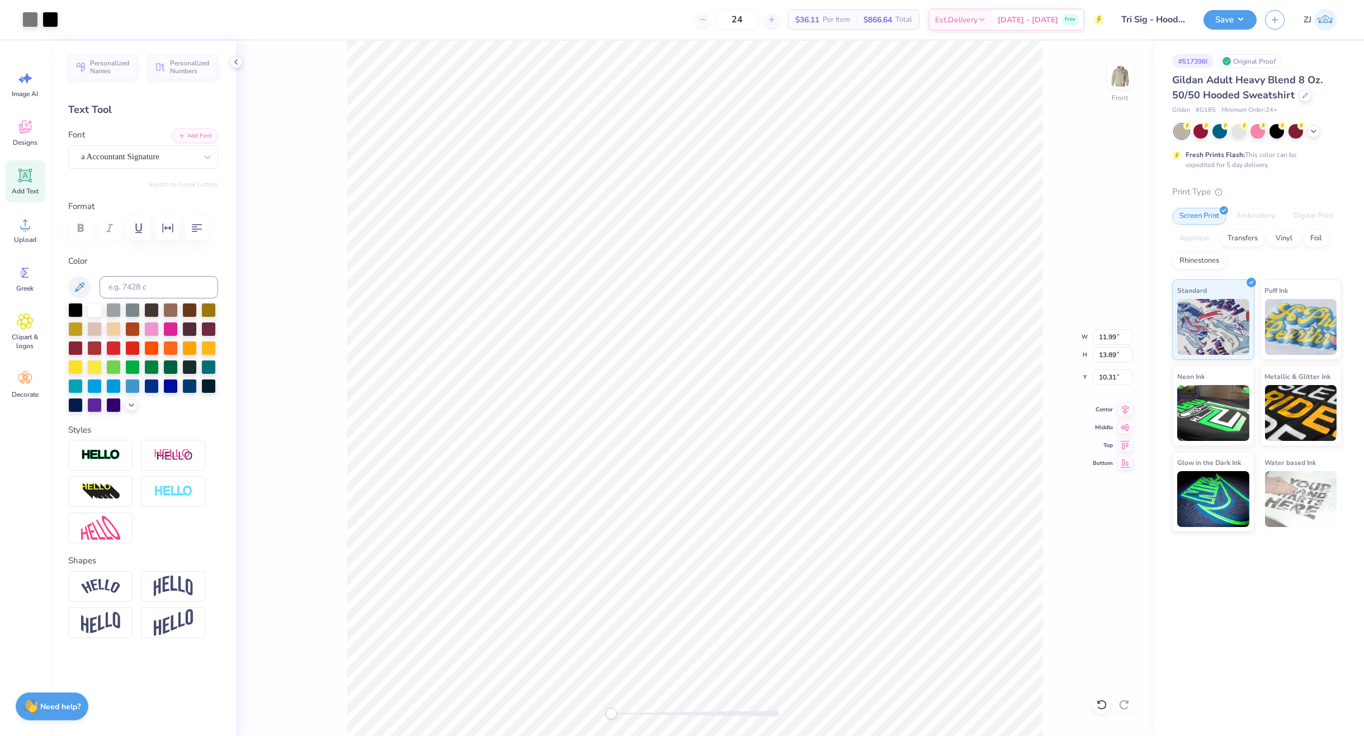
type input "11.99"
type input "13.89"
type input "10.31"
click at [1128, 408] on icon at bounding box center [1125, 407] width 16 height 13
type input "1.88"
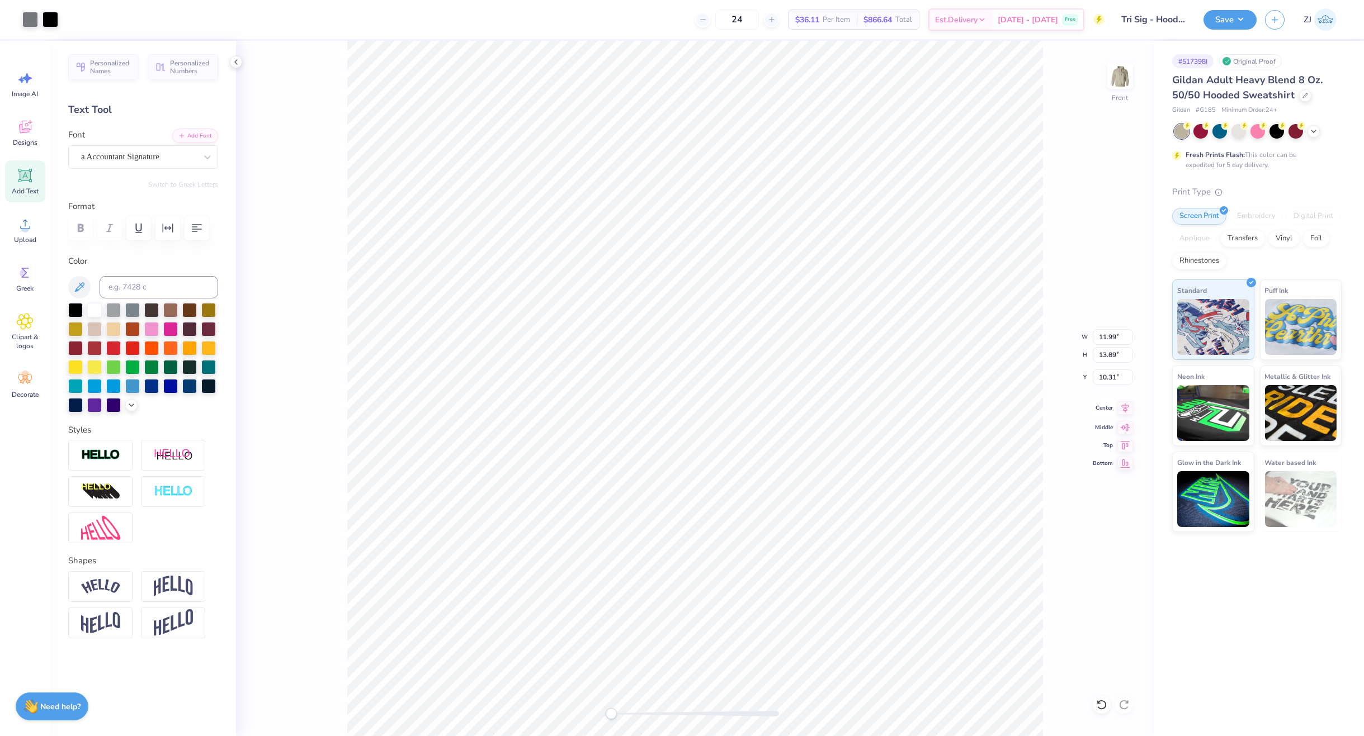
type input "0.34"
type input "8.91"
click at [178, 135] on icon "button" at bounding box center [181, 134] width 7 height 7
click at [147, 158] on div "Loubag Variable" at bounding box center [138, 156] width 117 height 17
type input "11.99"
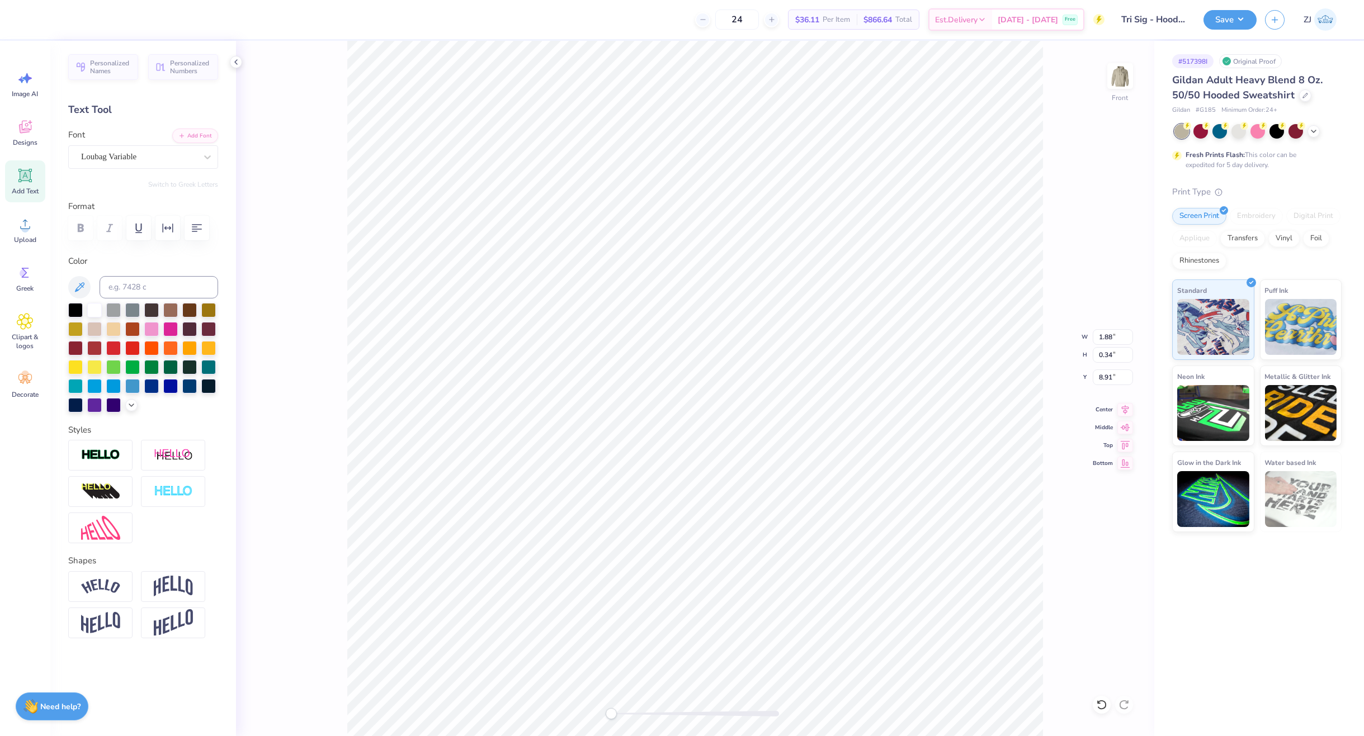
type input "13.89"
type input "10.31"
type input "9.53"
type input "3.04"
type input "7.67"
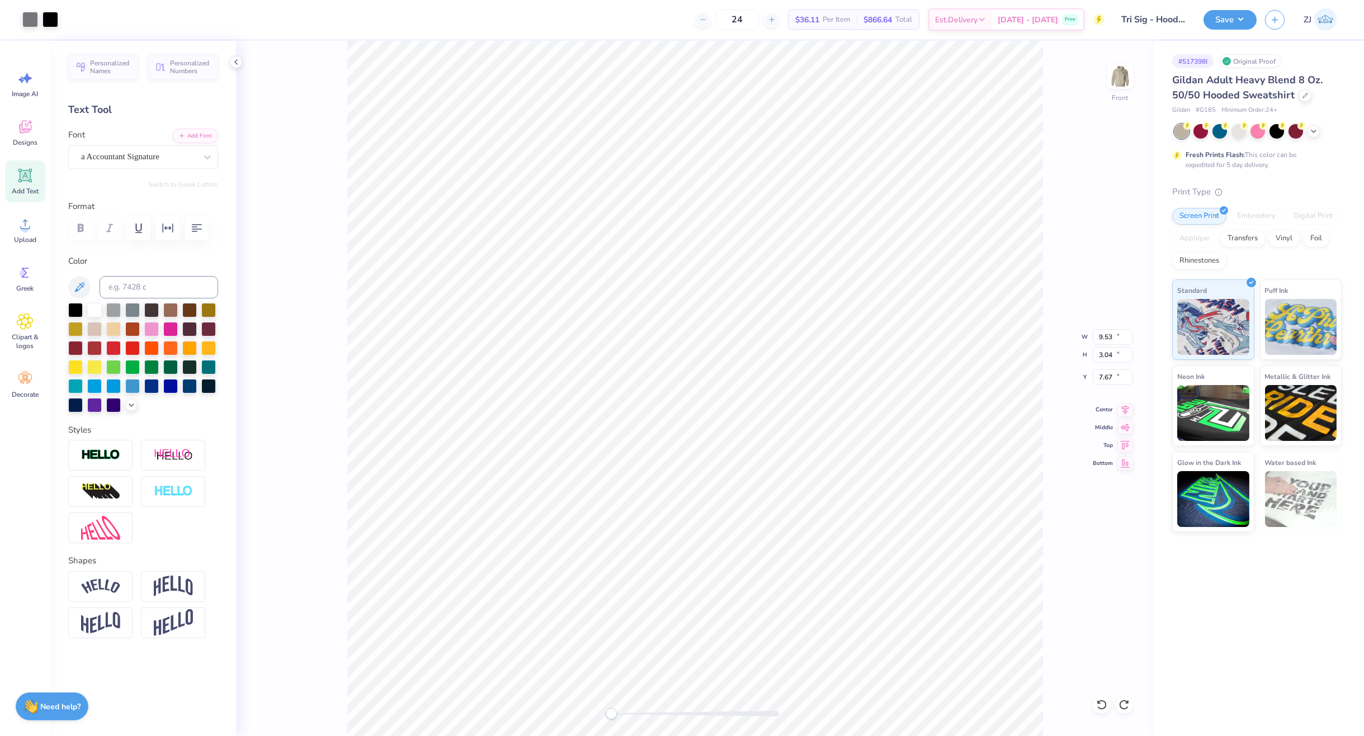
type input "11.99"
type input "13.89"
type input "10.31"
type input "9.53"
type input "3.04"
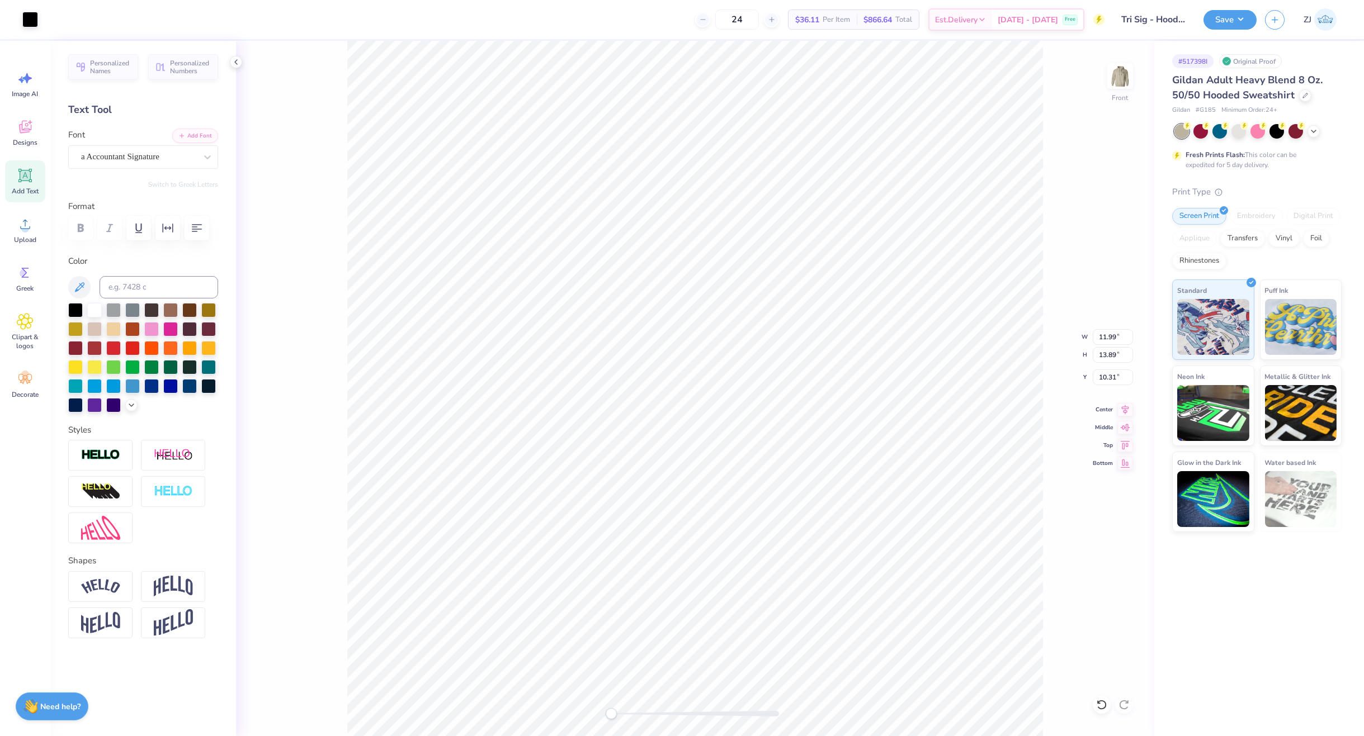
type input "7.67"
click at [792, 637] on li "Send to Back" at bounding box center [795, 636] width 88 height 22
type input "1.89"
type input "0.43"
type input "8.91"
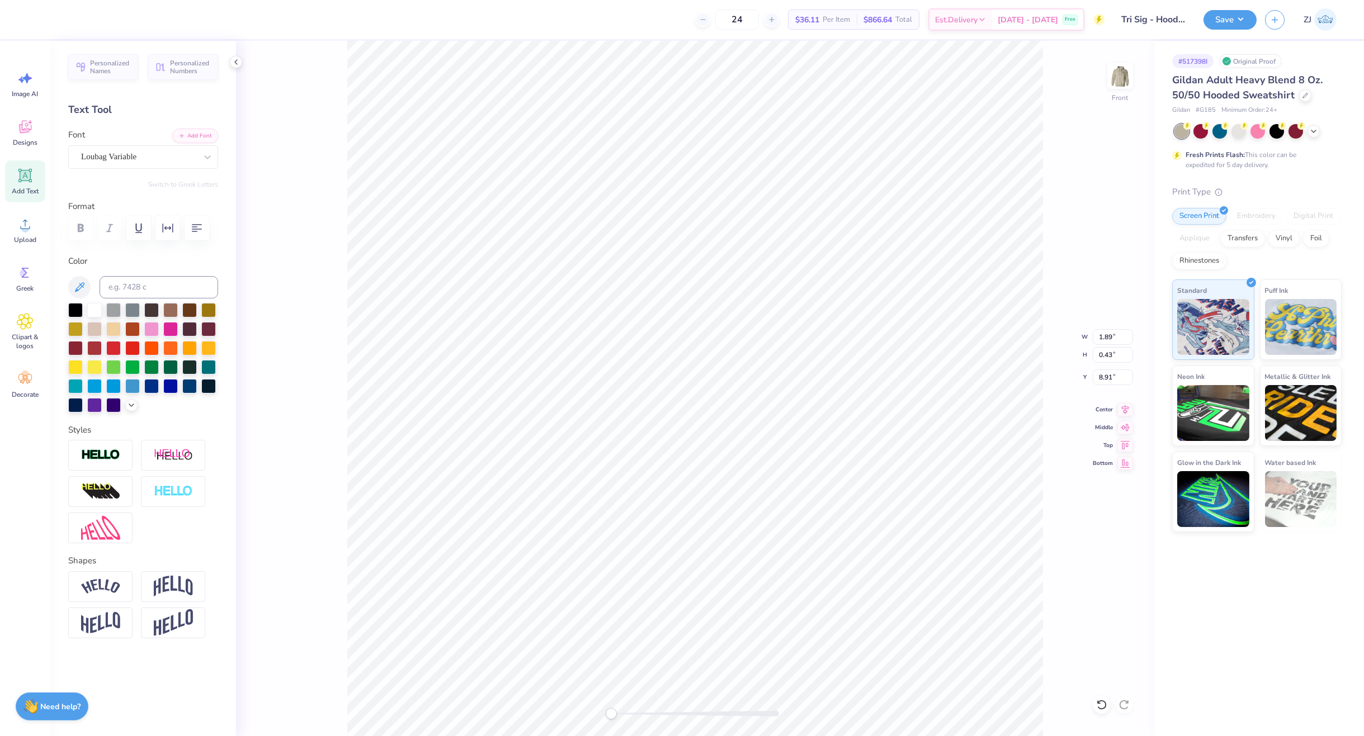
type input "3.44"
type input "2.15"
type input "7.64"
click at [637, 715] on div at bounding box center [695, 714] width 168 height 6
type input "9.53"
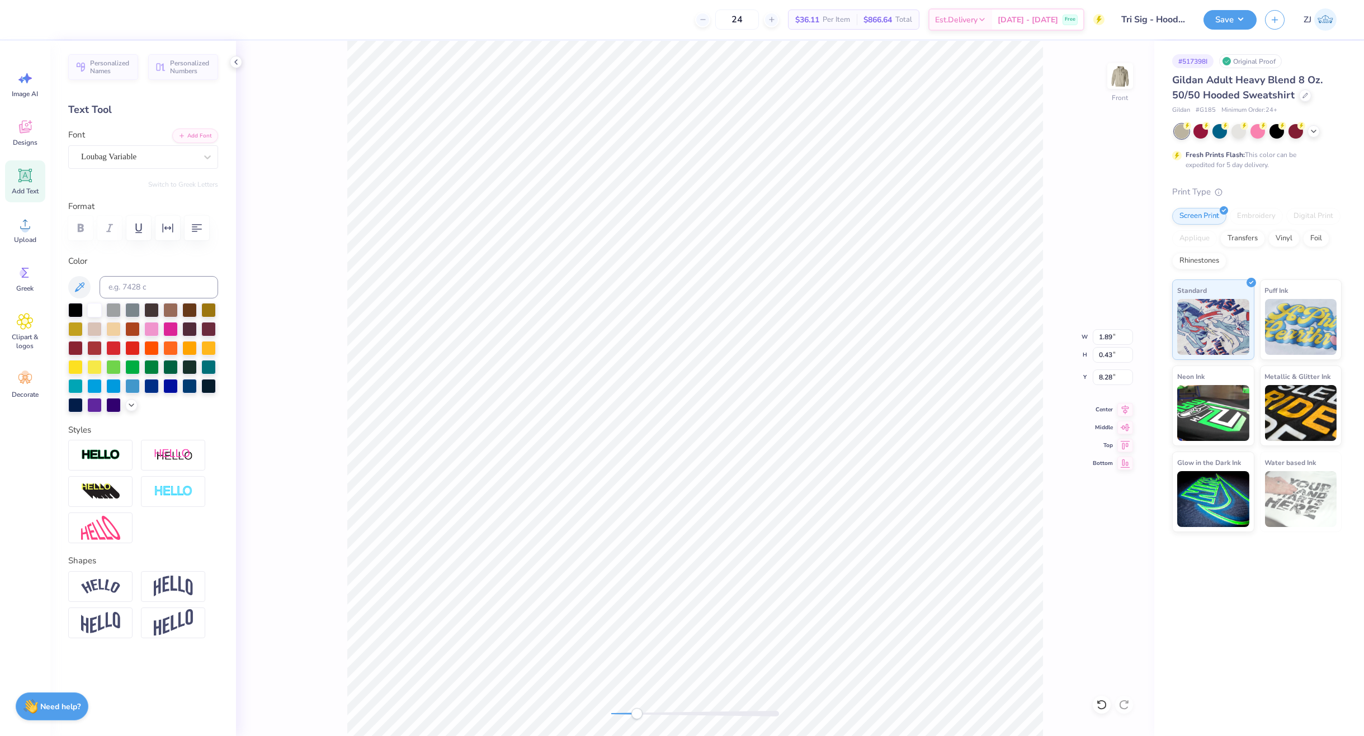
type input "3.04"
type input "7.67"
click at [696, 503] on li "Bring to Front" at bounding box center [704, 503] width 88 height 22
click at [533, 707] on div "Front" at bounding box center [695, 389] width 918 height 696
click at [1102, 356] on input "16.26" at bounding box center [1113, 355] width 40 height 16
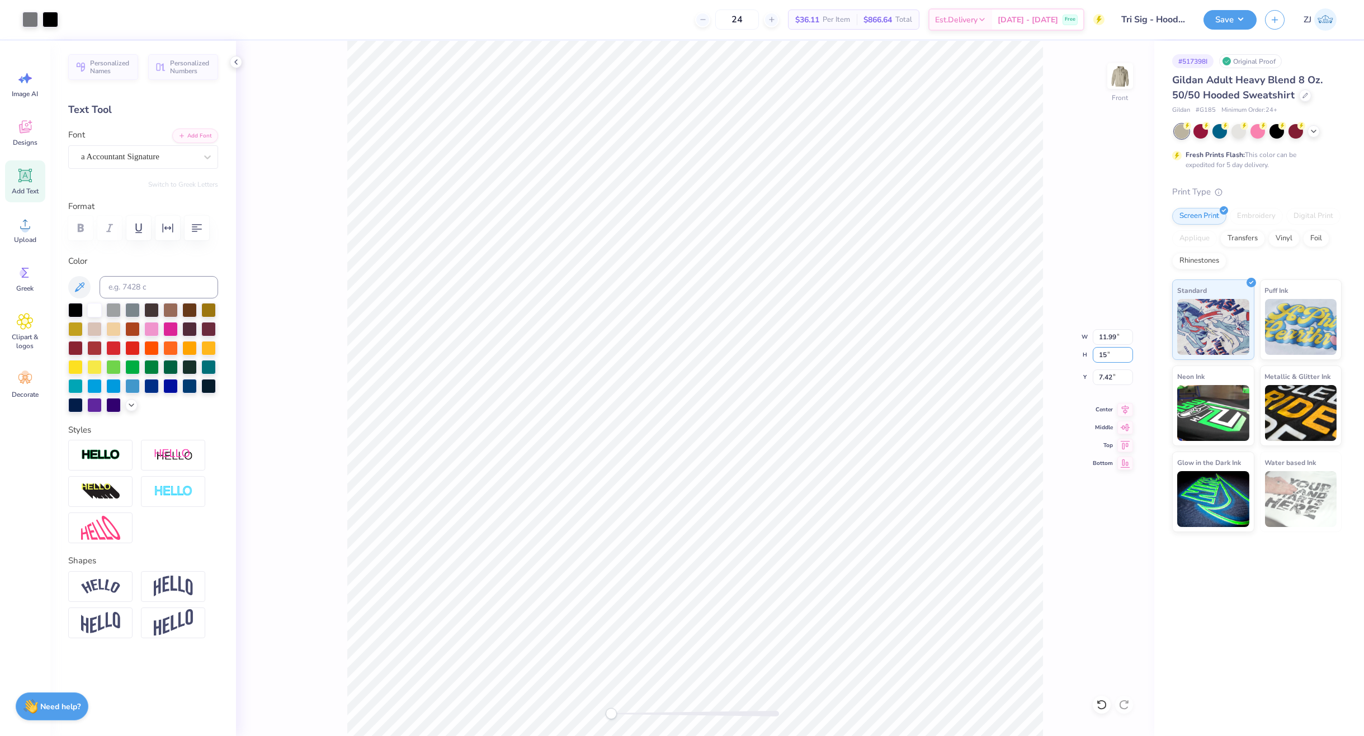
type input "15"
type input "11.06"
type input "15.00"
click at [1110, 375] on input "8.05" at bounding box center [1113, 378] width 40 height 16
type input "6.00"
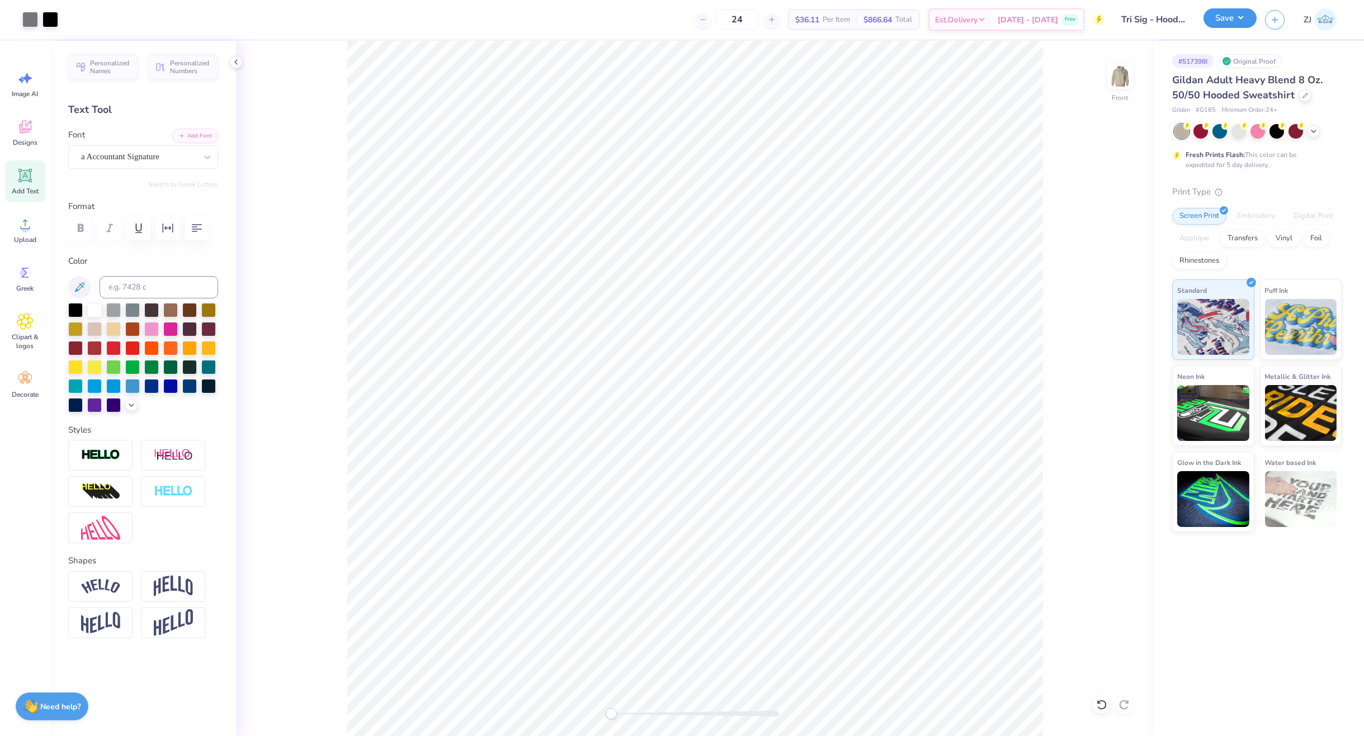
click at [1222, 24] on button "Save" at bounding box center [1229, 18] width 53 height 20
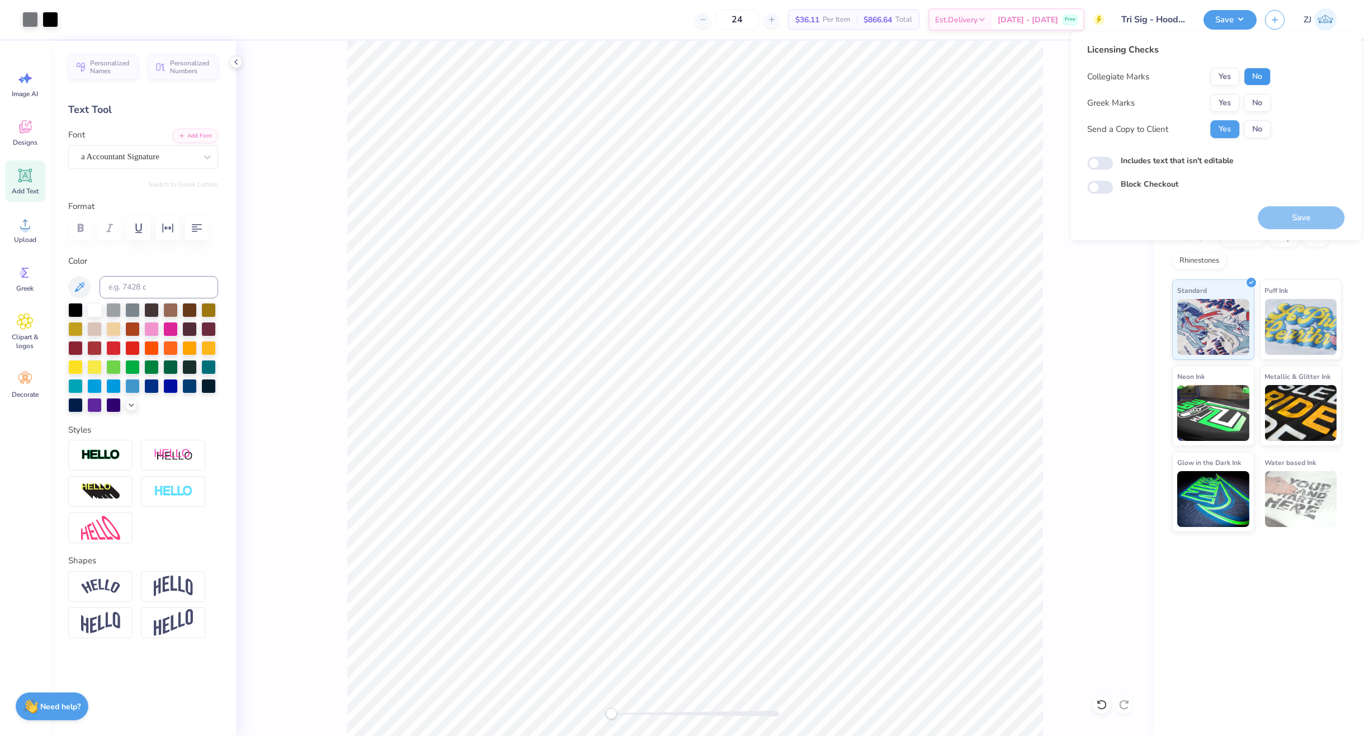
click at [1254, 84] on button "No" at bounding box center [1257, 77] width 27 height 18
click at [1228, 100] on button "Yes" at bounding box center [1224, 103] width 29 height 18
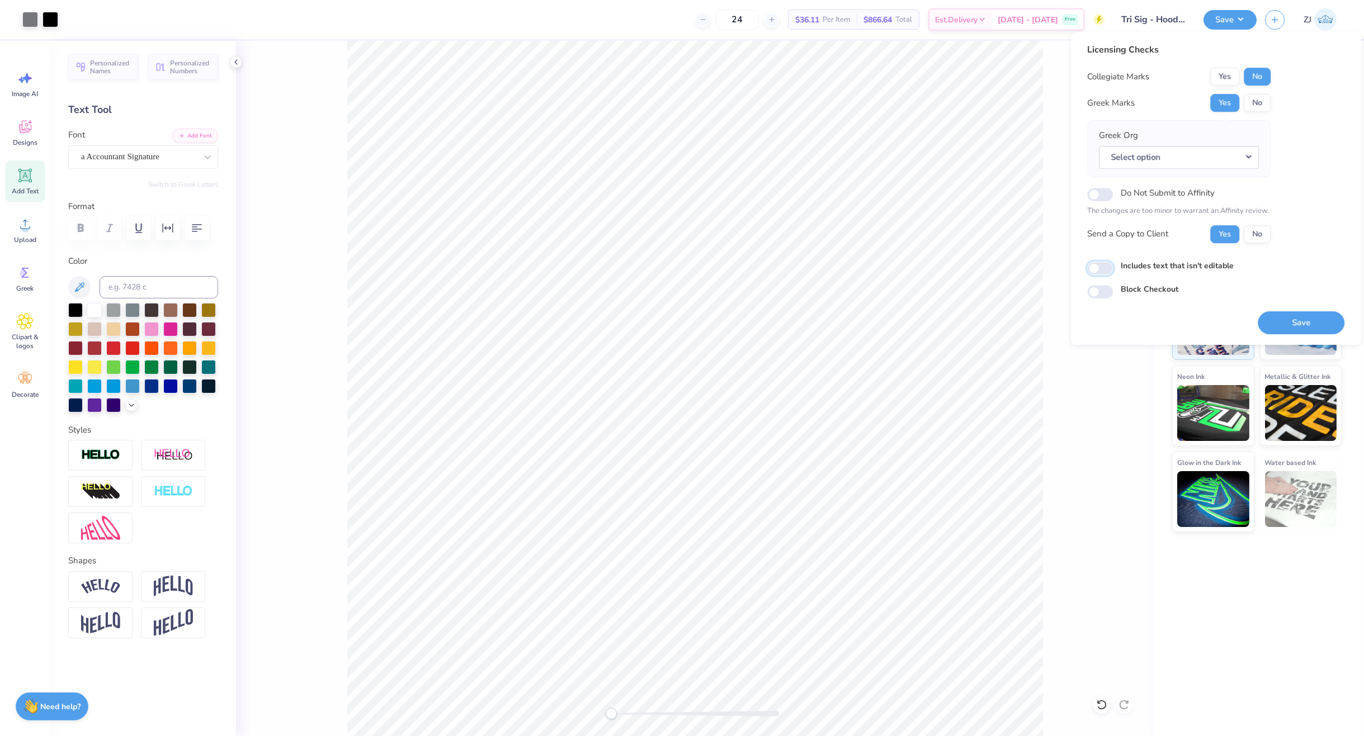
click at [1098, 271] on input "Includes text that isn't editable" at bounding box center [1100, 268] width 26 height 13
checkbox input "true"
click at [1146, 152] on button "Select option" at bounding box center [1179, 157] width 160 height 23
click at [1180, 268] on link "Sigma Sigma Sigma" at bounding box center [1178, 276] width 151 height 18
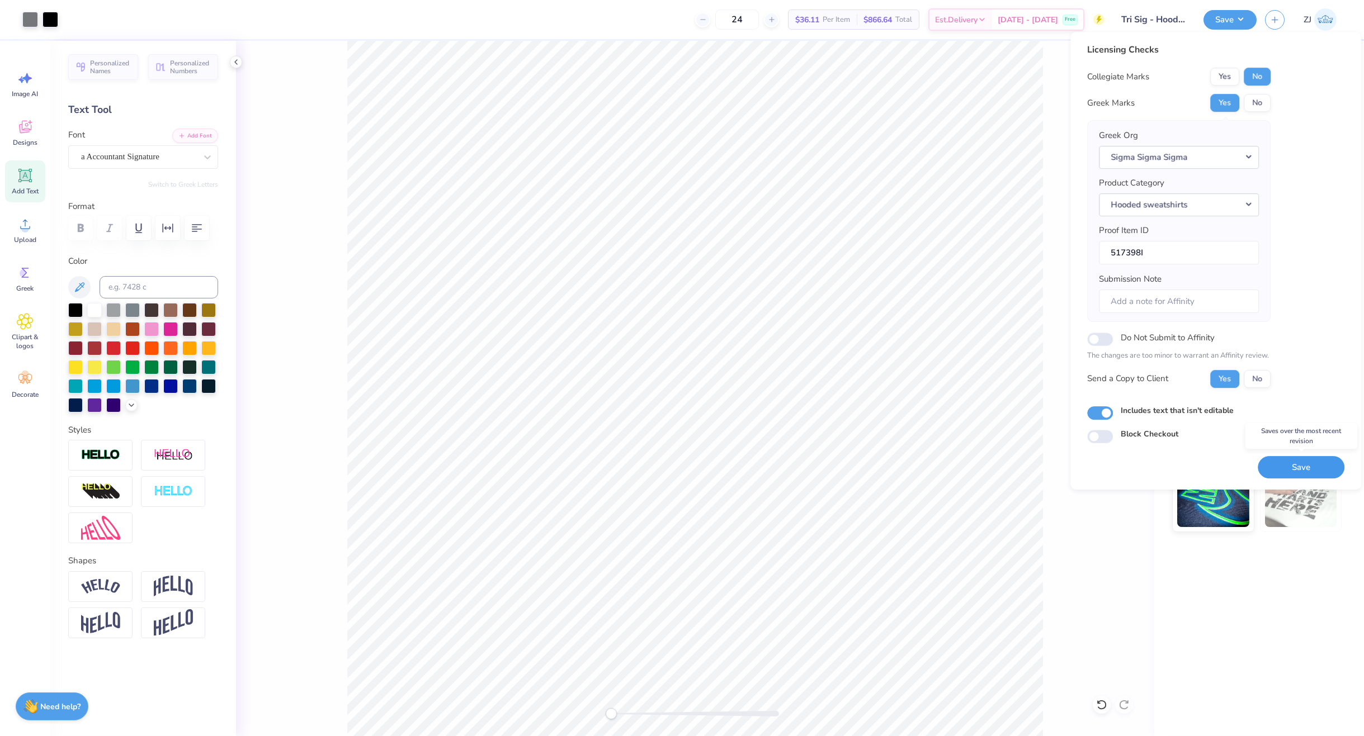
click at [1298, 469] on button "Save" at bounding box center [1301, 467] width 87 height 23
